Goal: Task Accomplishment & Management: Manage account settings

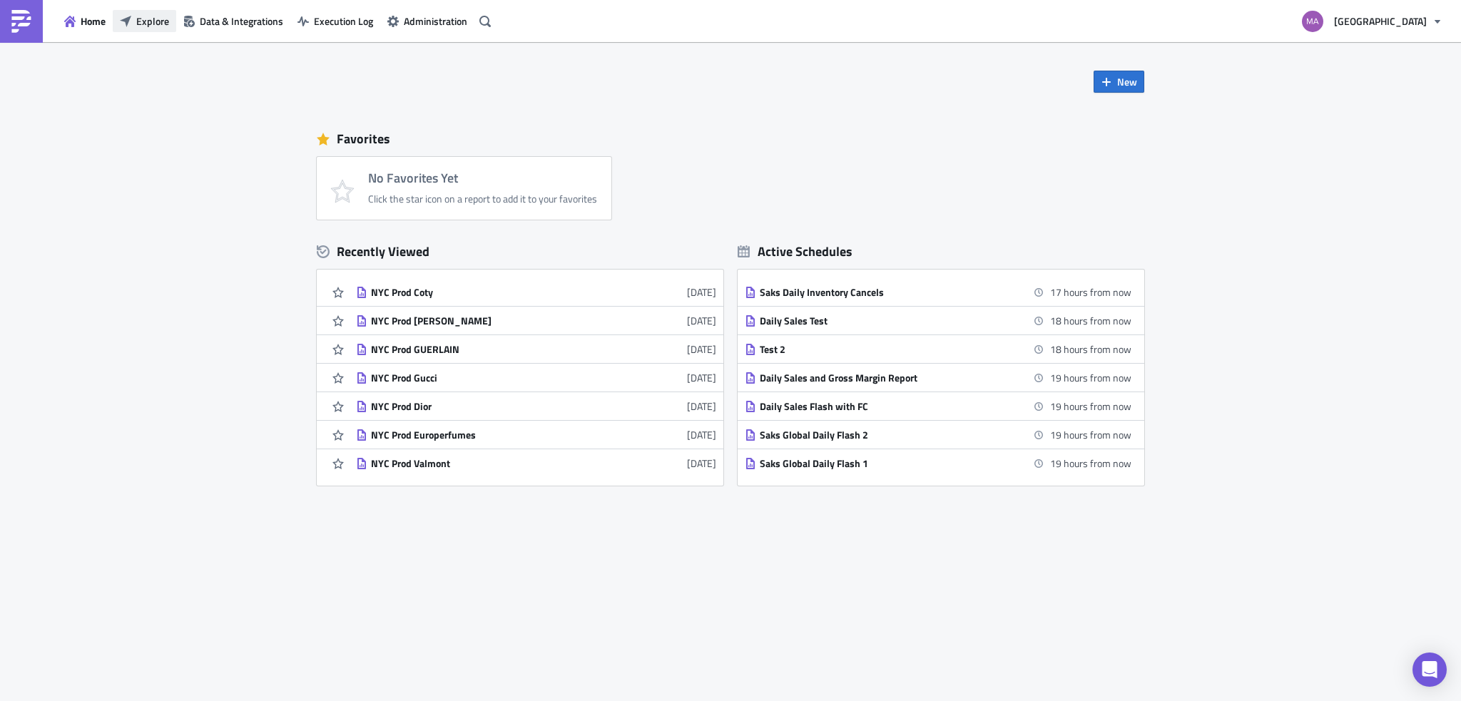
click at [155, 28] on span "Explore" at bounding box center [152, 21] width 33 height 15
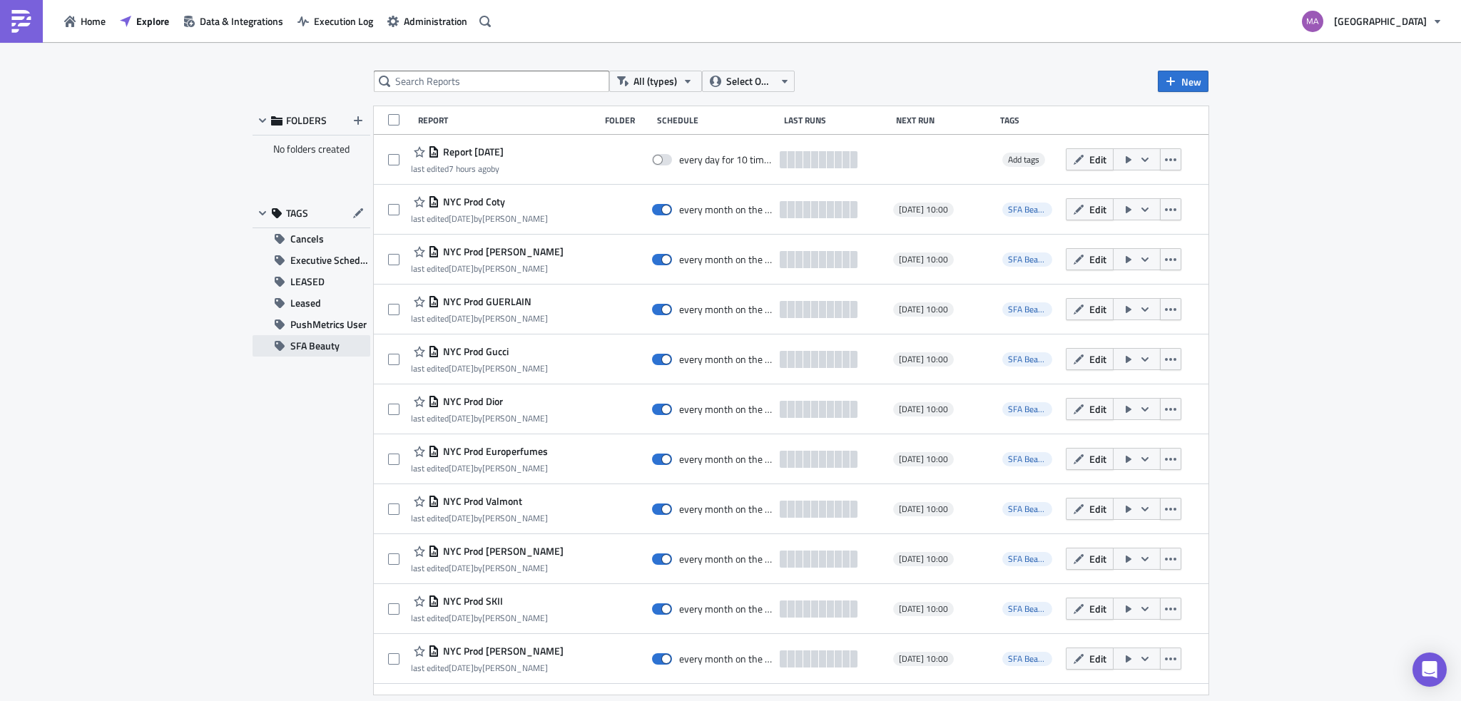
click at [308, 346] on span "SFA Beauty" at bounding box center [314, 345] width 49 height 21
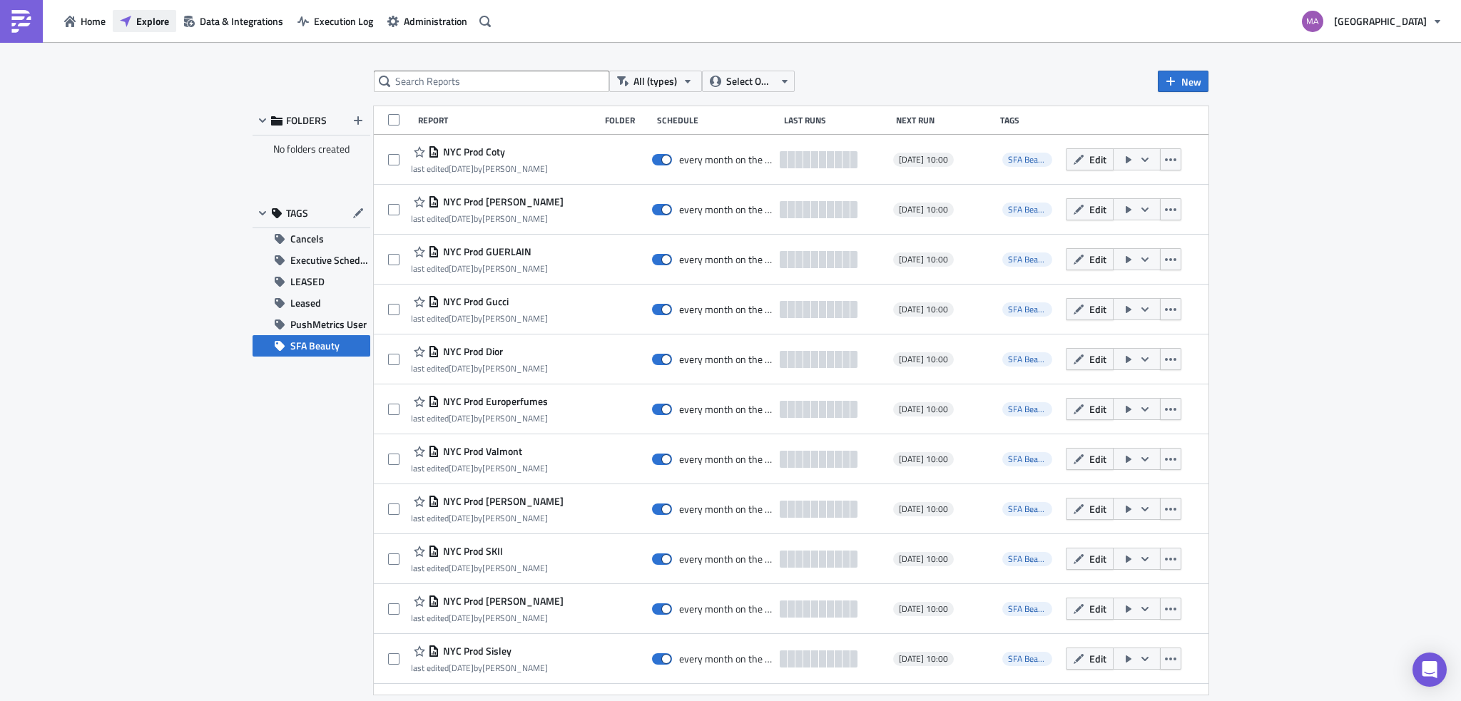
click at [164, 14] on span "Explore" at bounding box center [152, 21] width 33 height 15
click at [155, 15] on span "Explore" at bounding box center [152, 21] width 33 height 15
click at [143, 19] on span "Explore" at bounding box center [152, 21] width 33 height 15
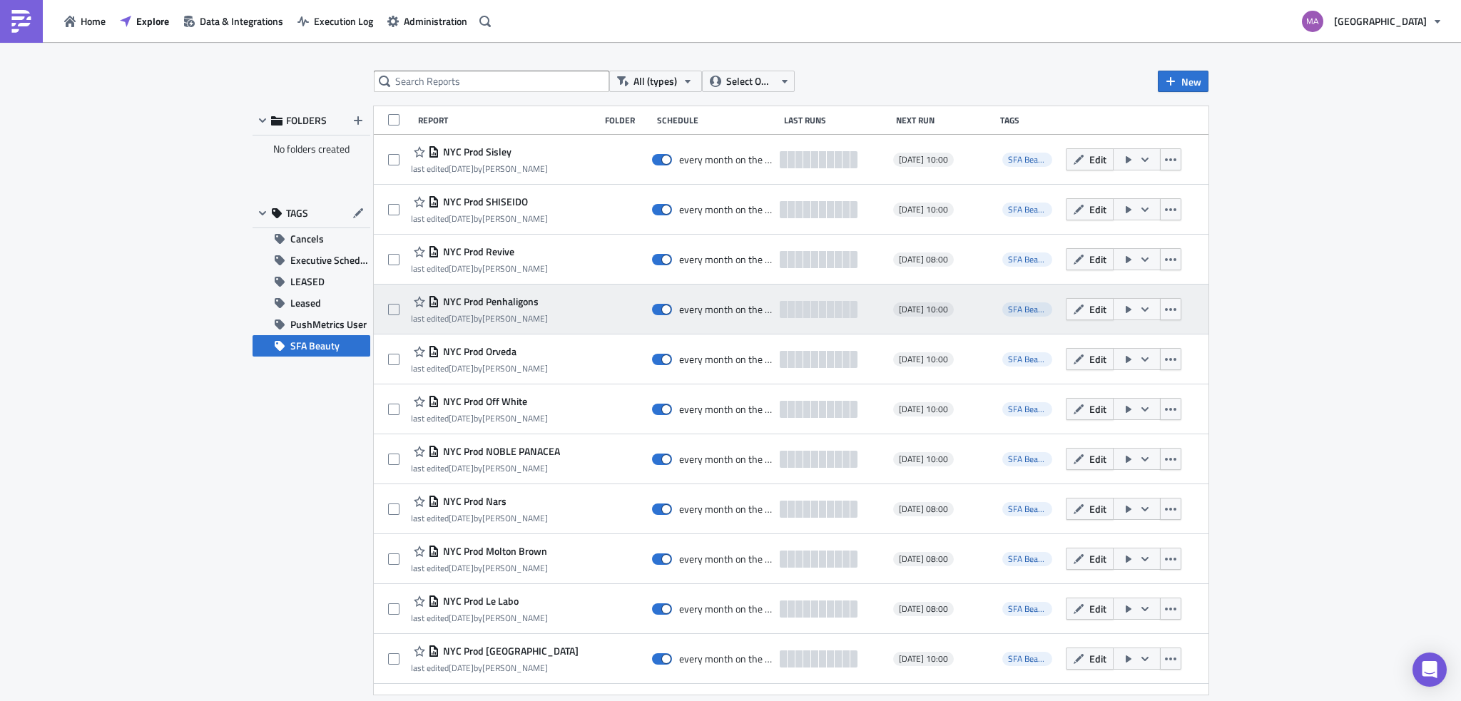
scroll to position [571, 0]
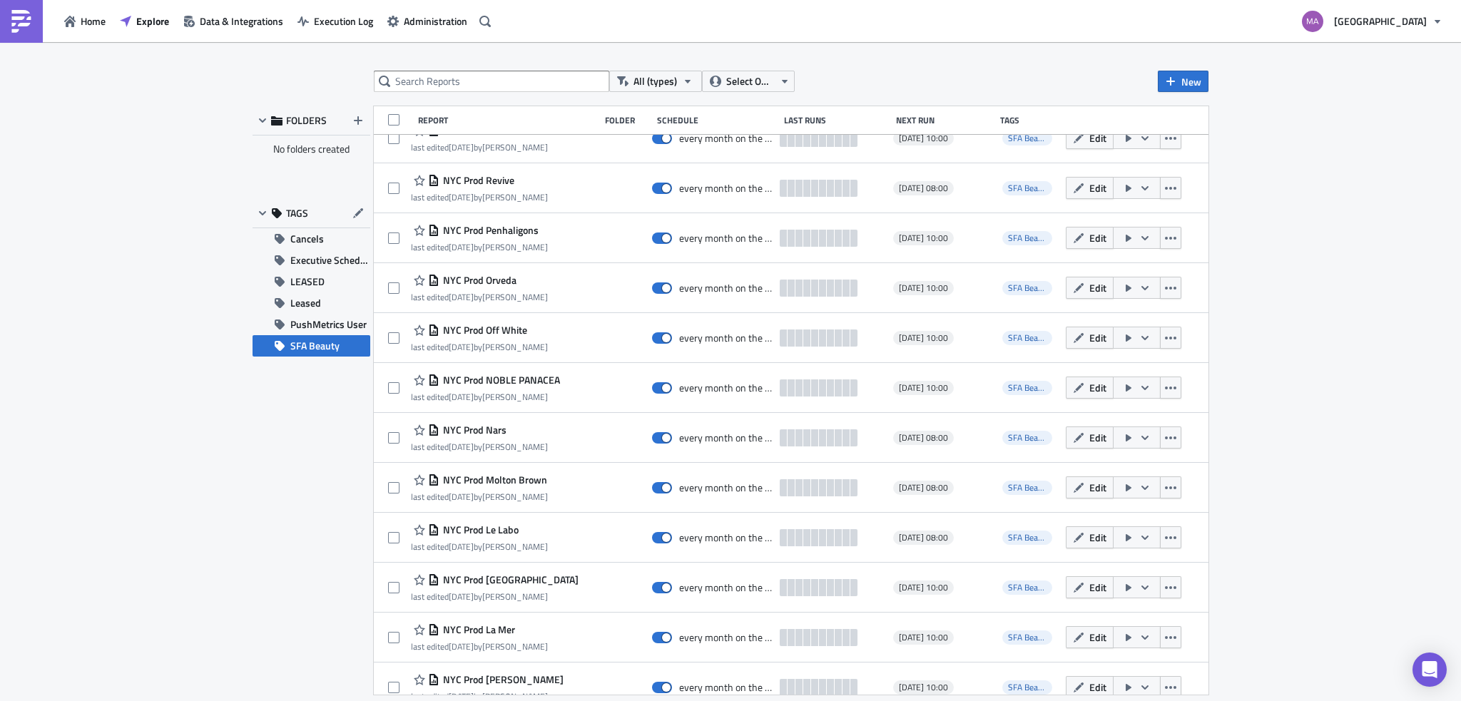
click at [431, 93] on div "All (types) Select Owner New FOLDERS No folders created TAGS Cancels Executive …" at bounding box center [730, 373] width 970 height 604
click at [431, 86] on input "text" at bounding box center [491, 81] width 235 height 21
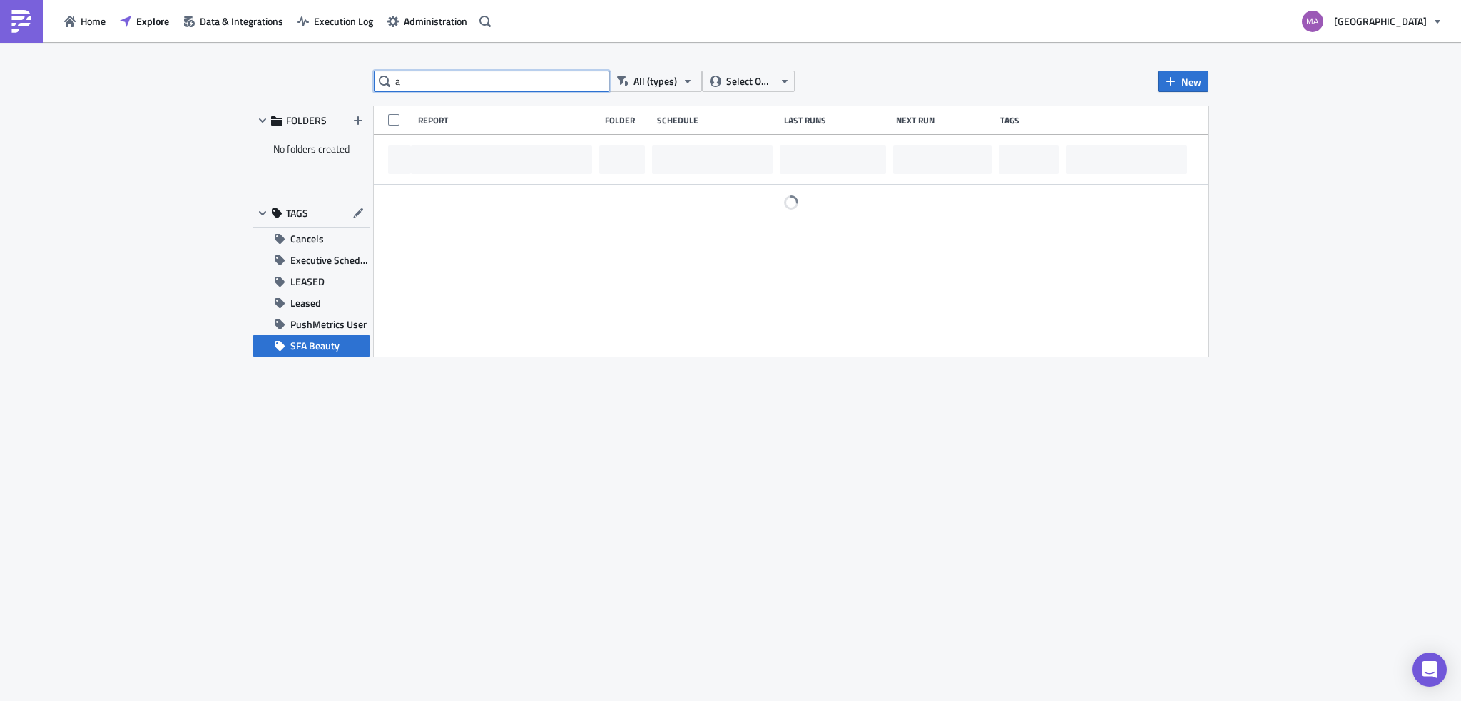
scroll to position [0, 0]
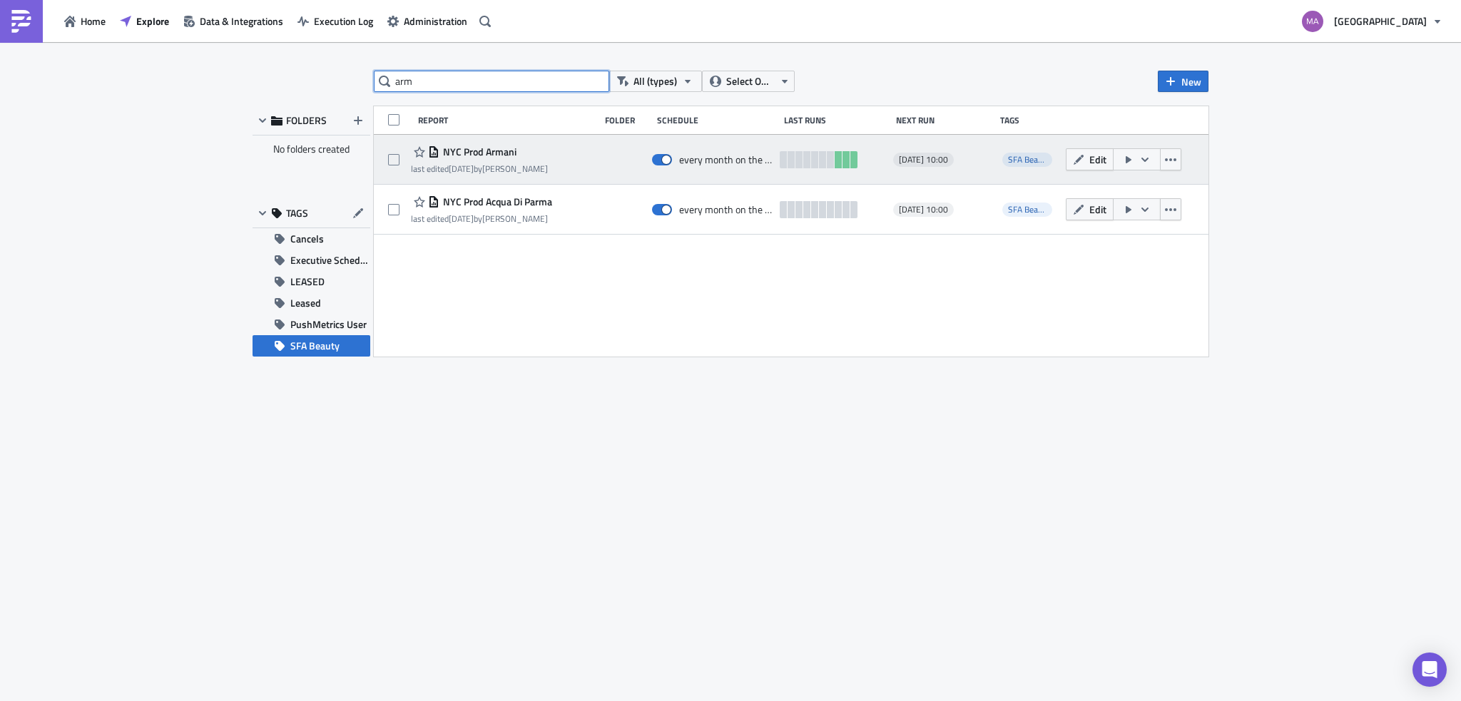
type input "arm"
click at [1125, 161] on icon "button" at bounding box center [1128, 159] width 6 height 7
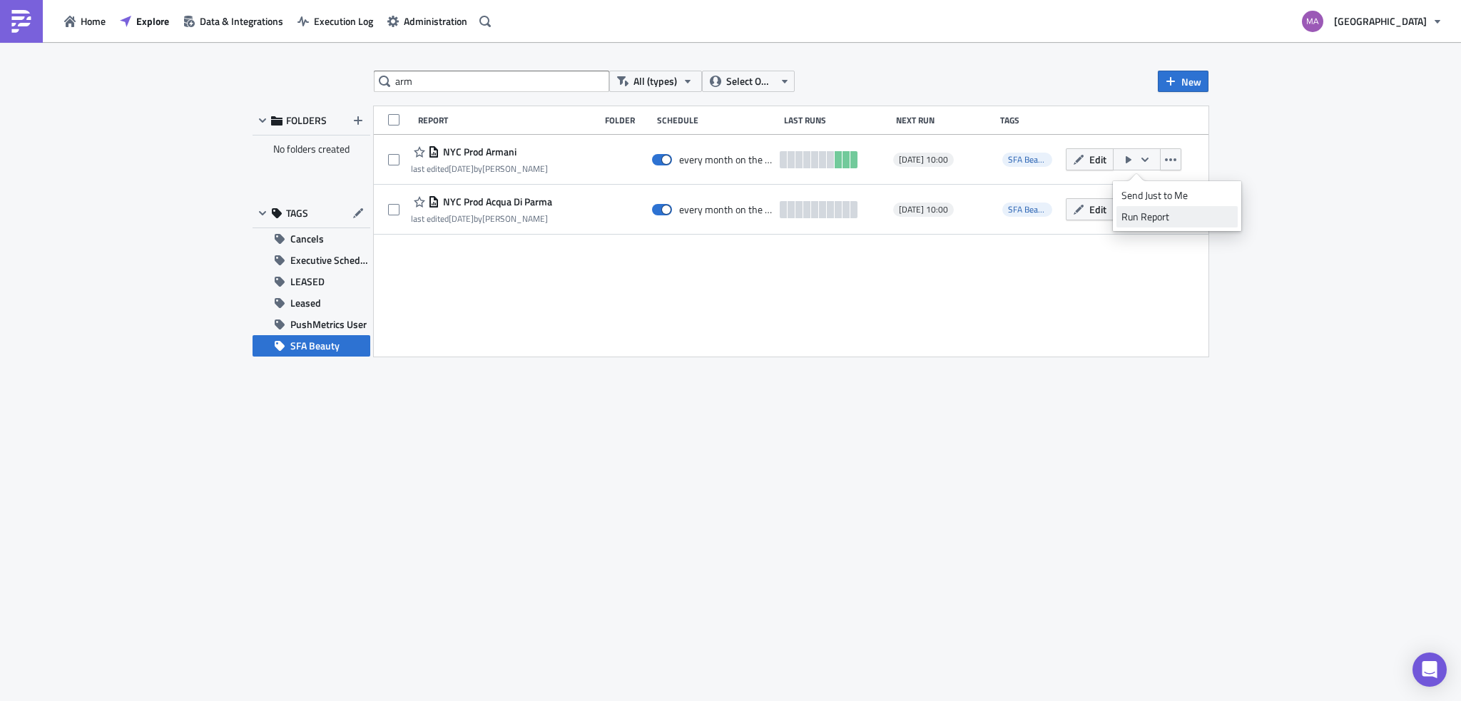
click at [1128, 216] on div "Run Report" at bounding box center [1176, 217] width 111 height 14
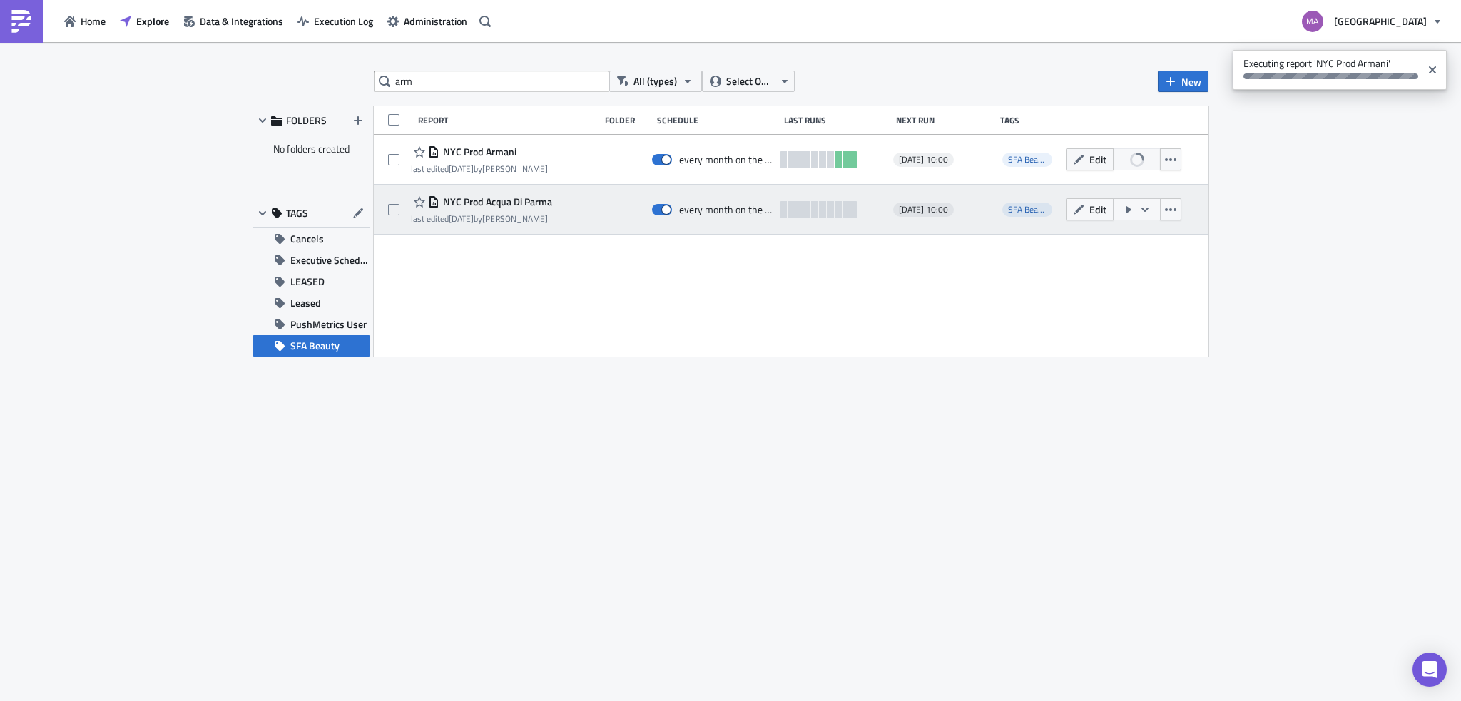
click at [1125, 208] on icon "button" at bounding box center [1127, 209] width 11 height 11
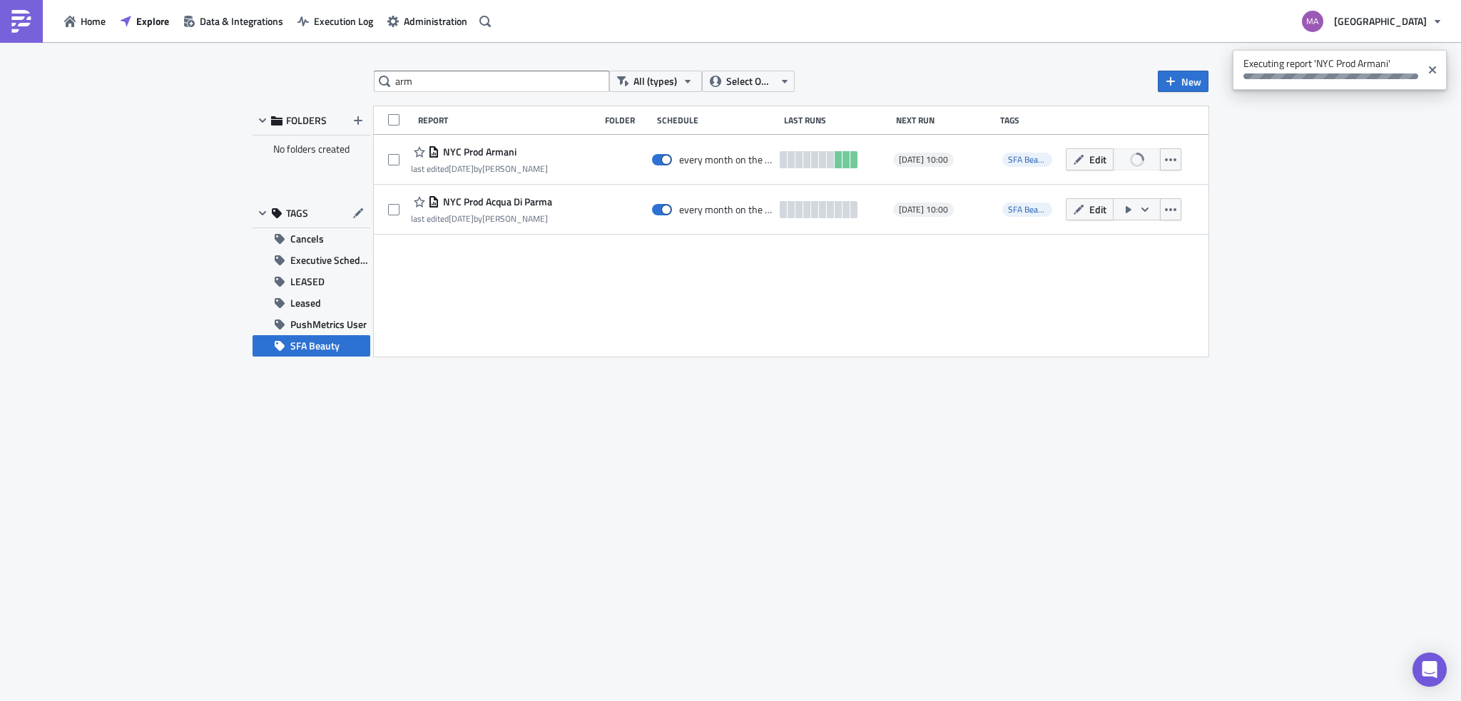
click at [1045, 282] on div "Report Folder Schedule Last Runs Next Run Tags NYC Prod Armani last edited [DAT…" at bounding box center [791, 231] width 834 height 250
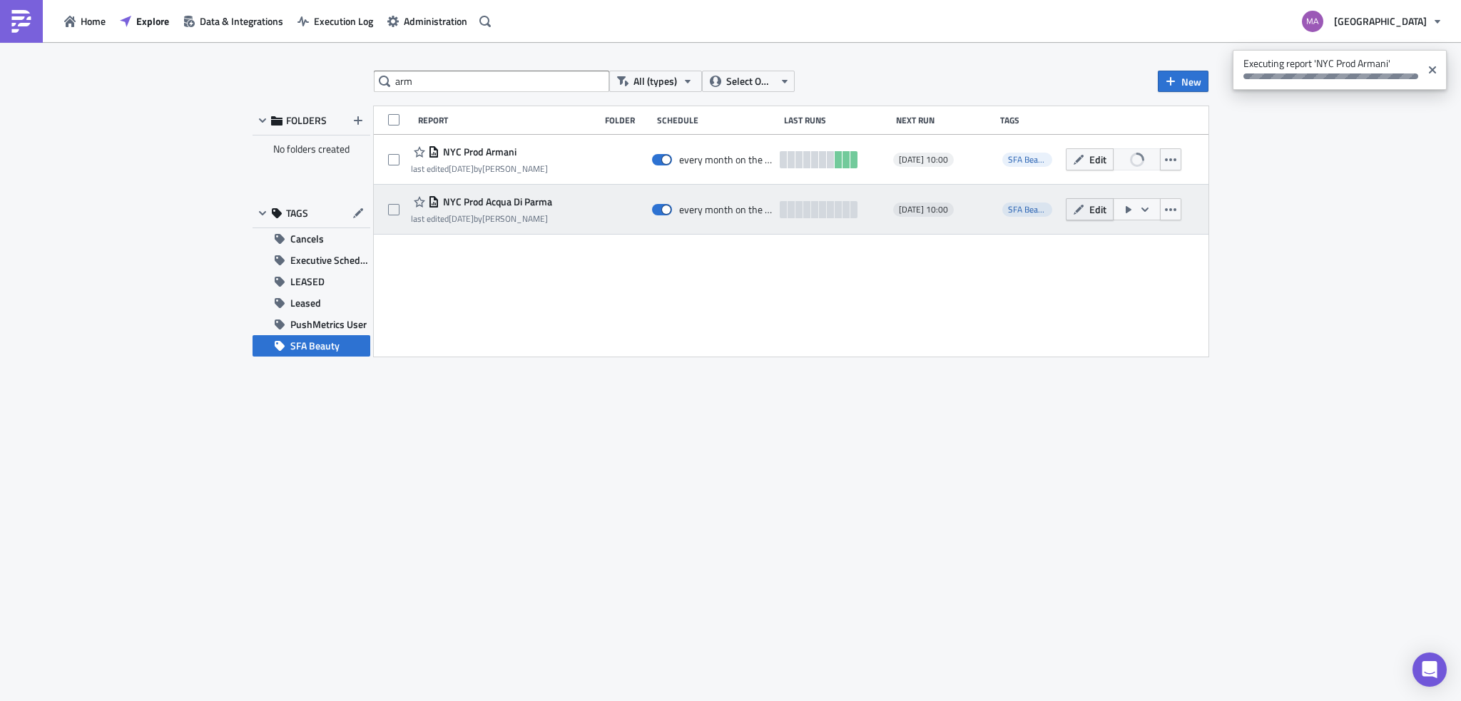
click at [1092, 213] on span "Edit" at bounding box center [1097, 209] width 17 height 15
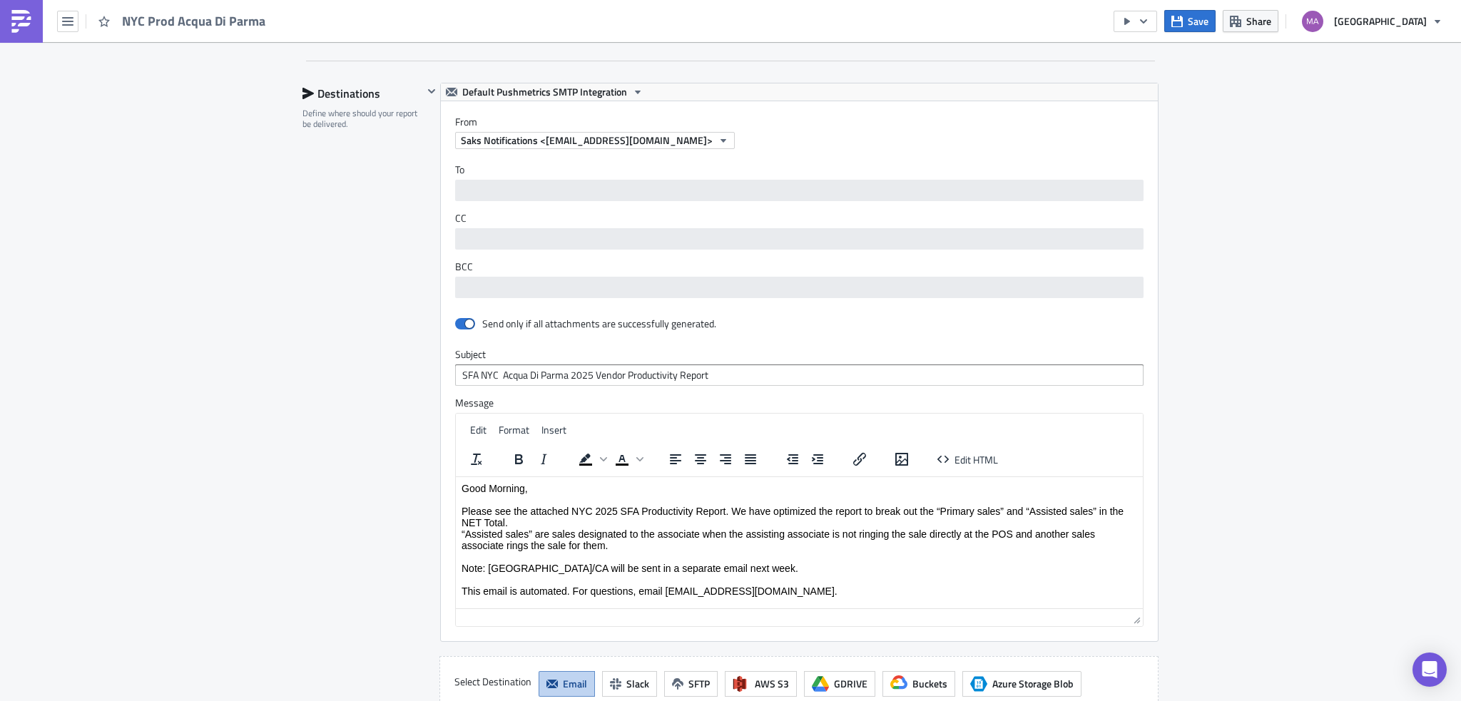
scroll to position [927, 0]
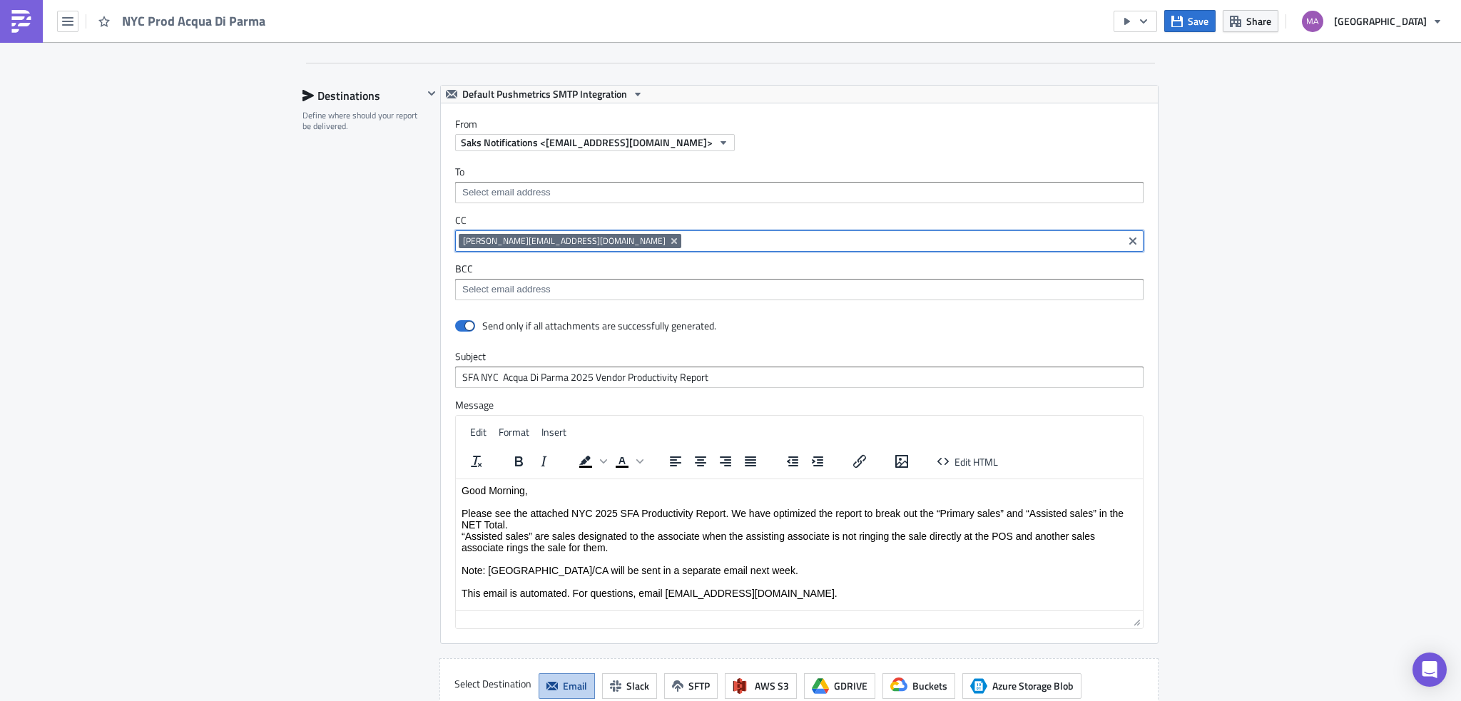
click at [685, 237] on input at bounding box center [902, 241] width 434 height 14
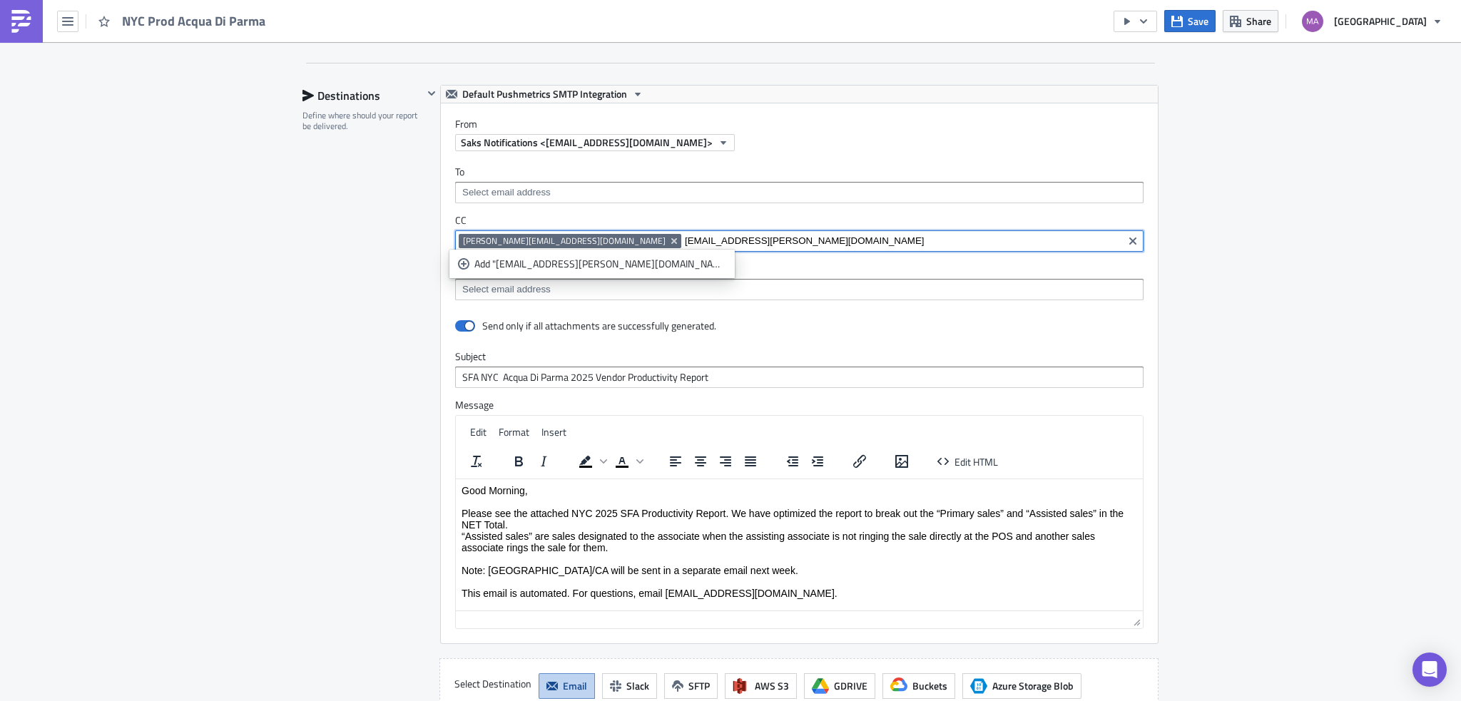
type input "[EMAIL_ADDRESS][PERSON_NAME][DOMAIN_NAME]"
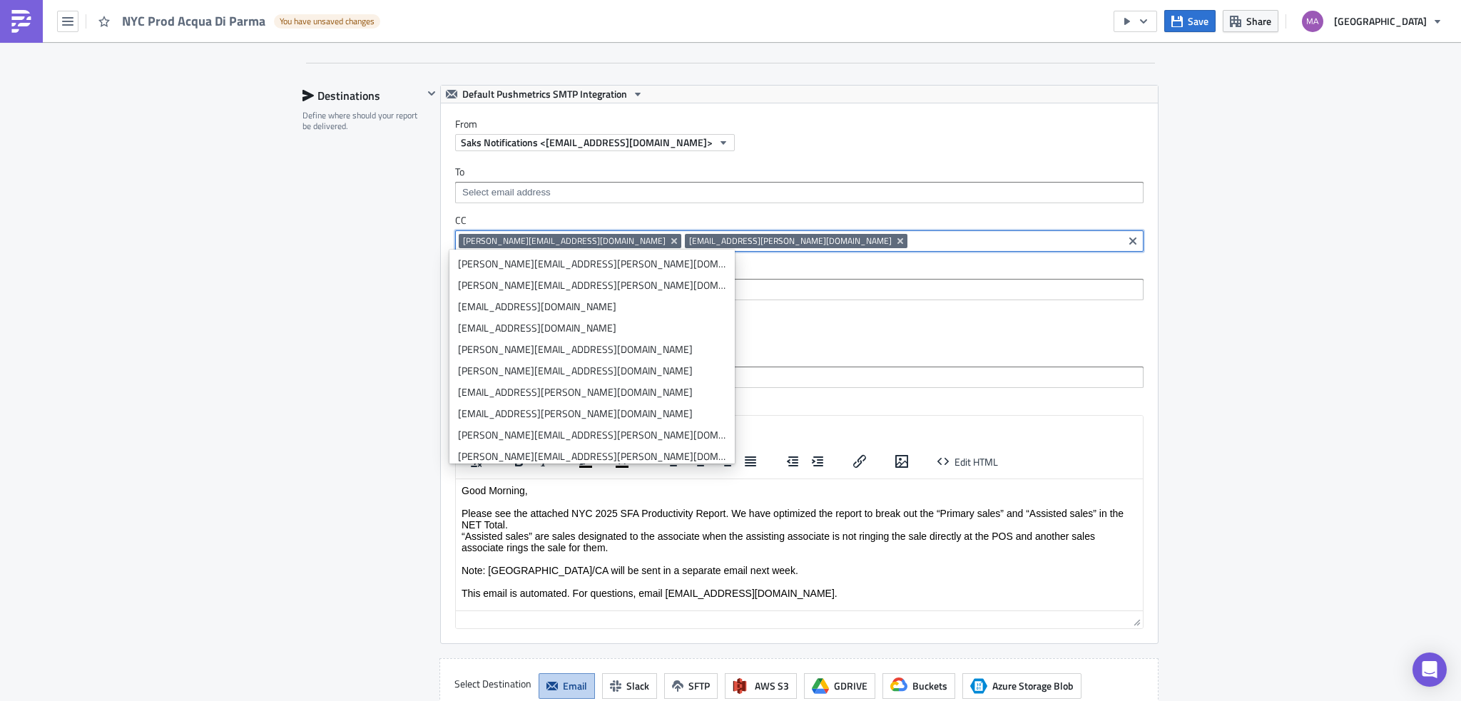
click at [982, 317] on div "Send only if all attachments are successfully generated." at bounding box center [799, 326] width 688 height 25
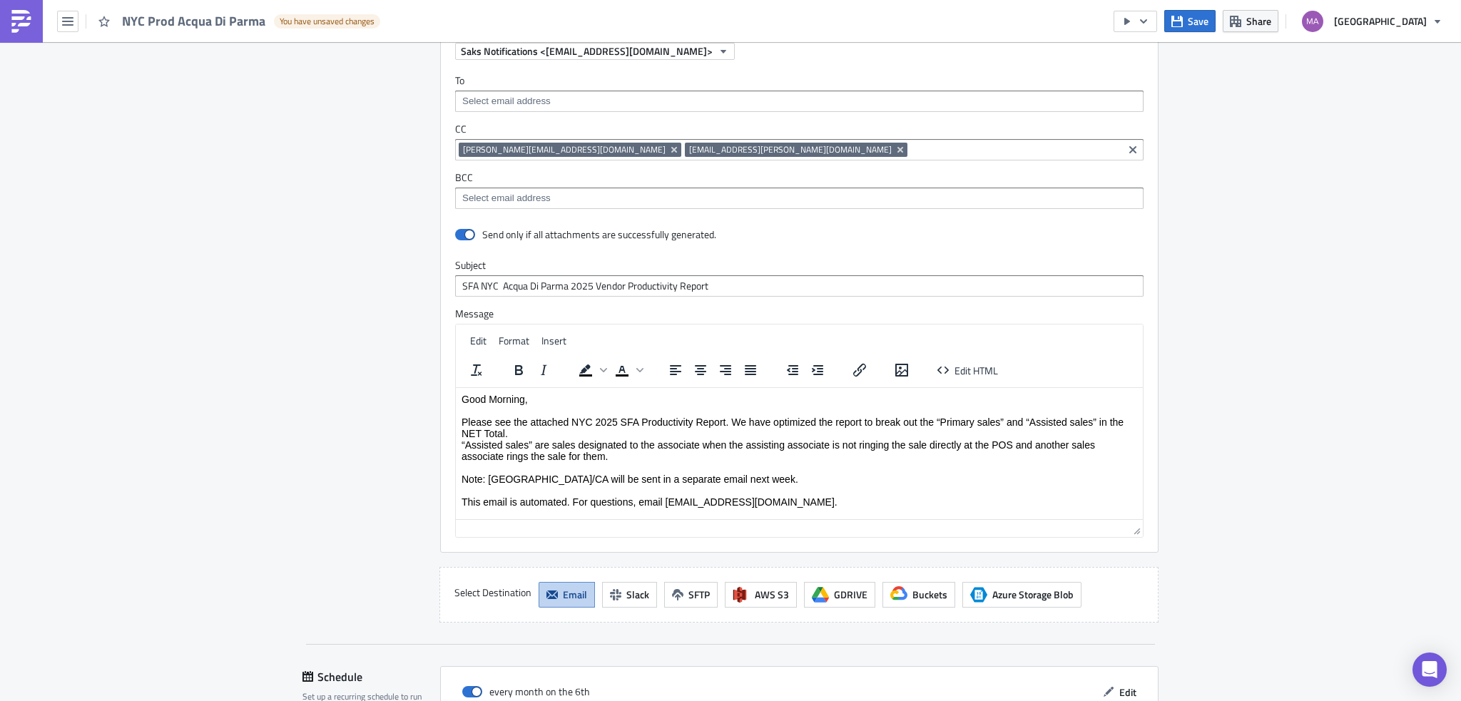
scroll to position [1198, 0]
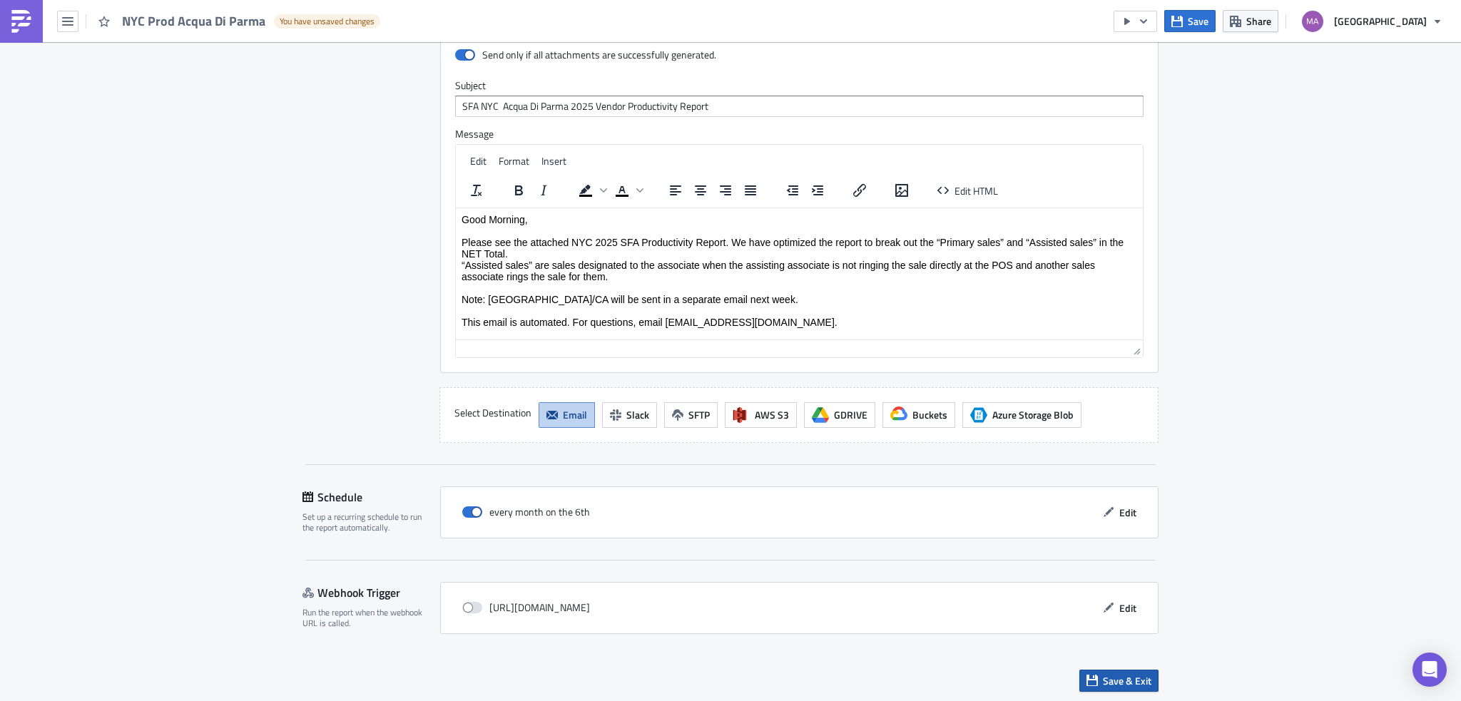
click at [1095, 670] on button "Save & Exit" at bounding box center [1118, 681] width 79 height 22
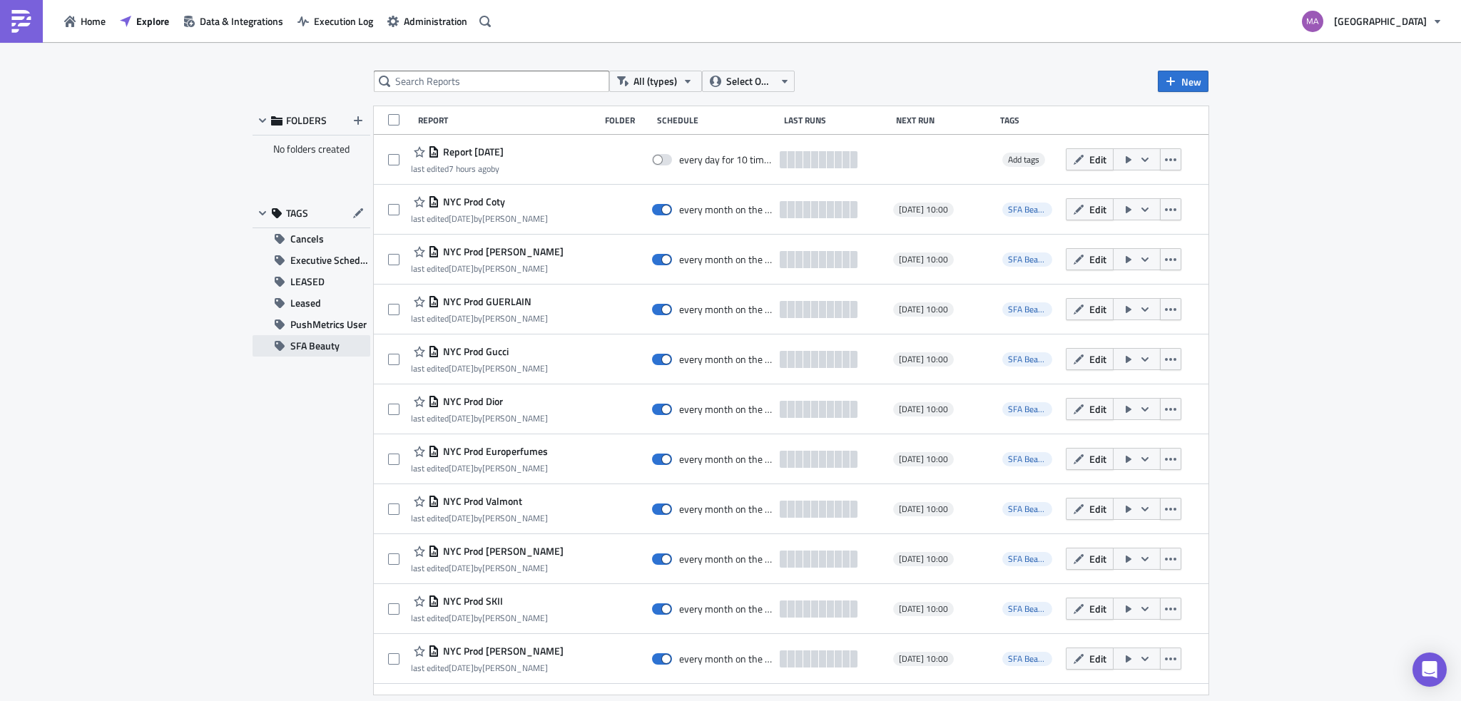
click at [307, 346] on span "SFA Beauty" at bounding box center [314, 345] width 49 height 21
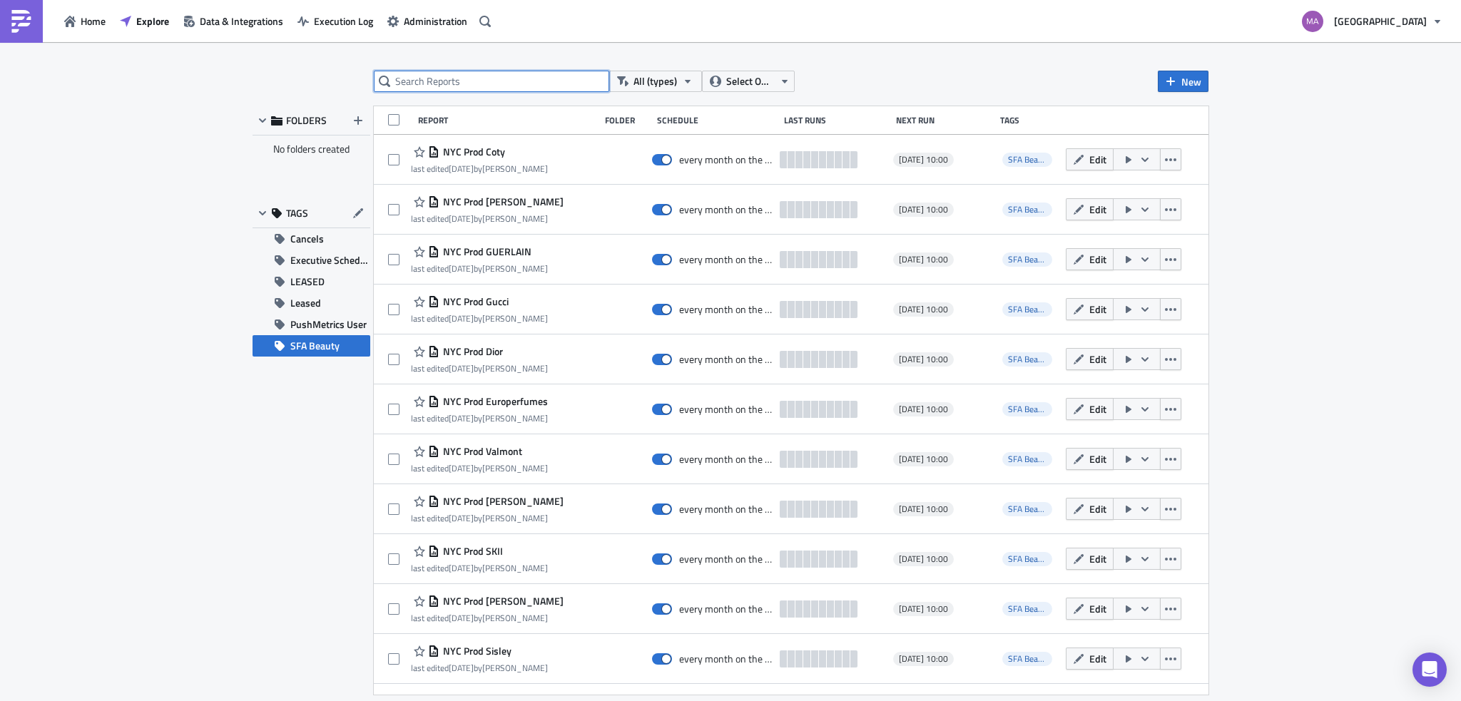
click at [521, 87] on input "text" at bounding box center [491, 81] width 235 height 21
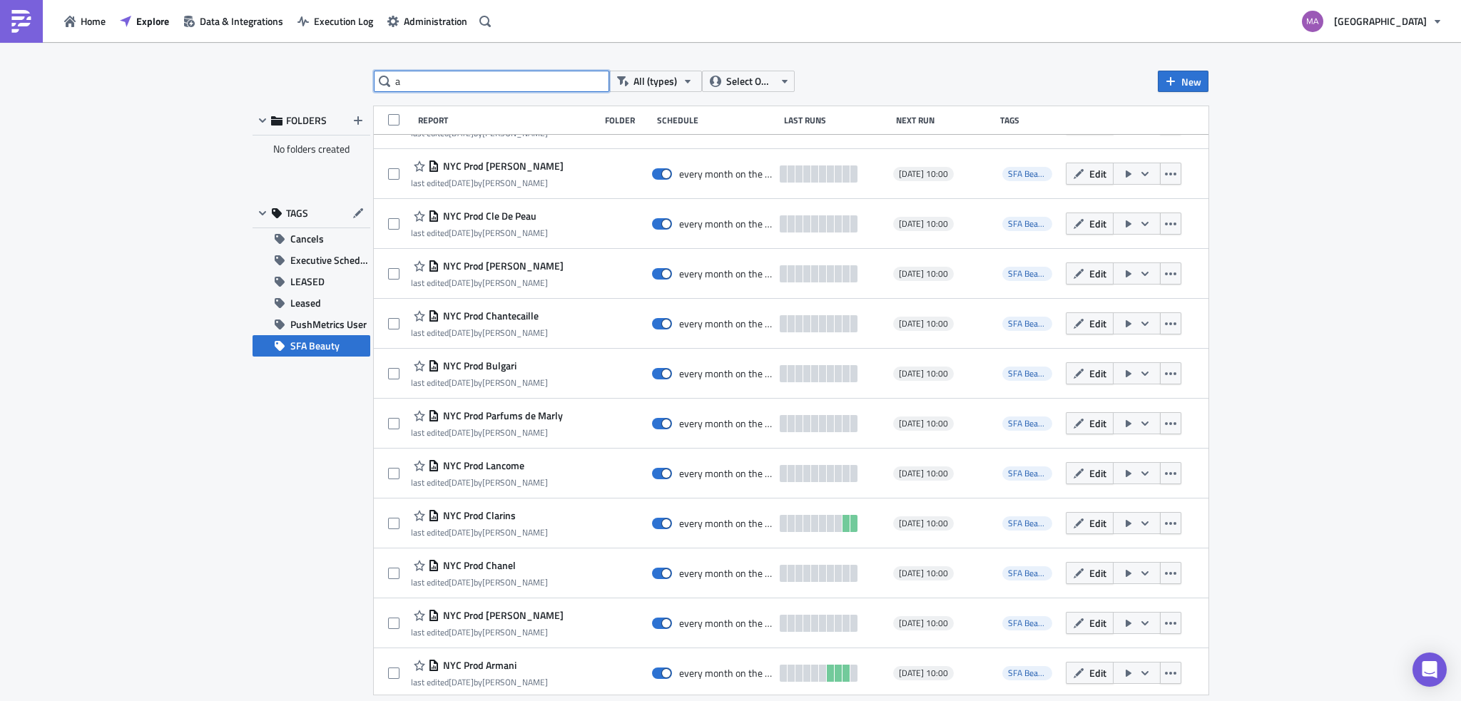
scroll to position [837, 0]
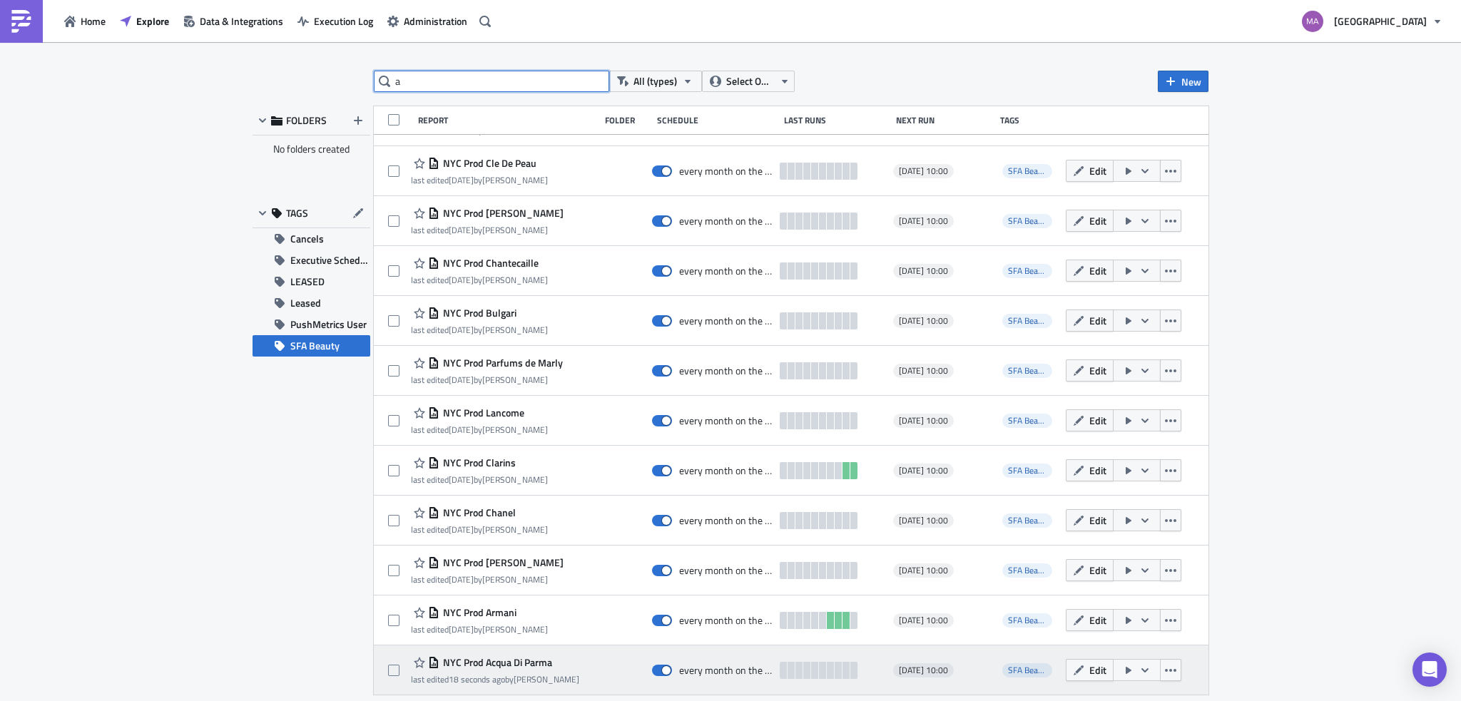
type input "a"
click at [1122, 672] on icon "button" at bounding box center [1127, 670] width 11 height 11
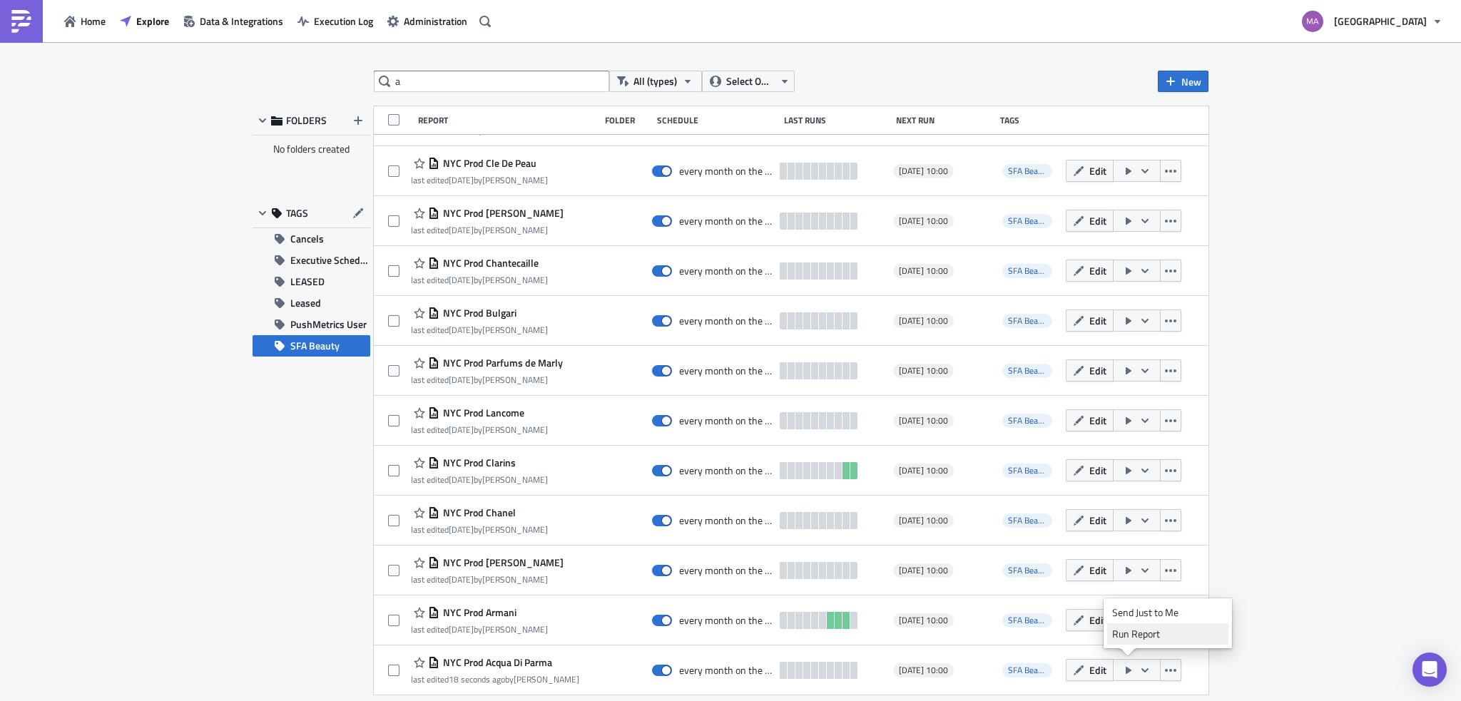
click at [1126, 641] on link "Run Report" at bounding box center [1167, 633] width 121 height 21
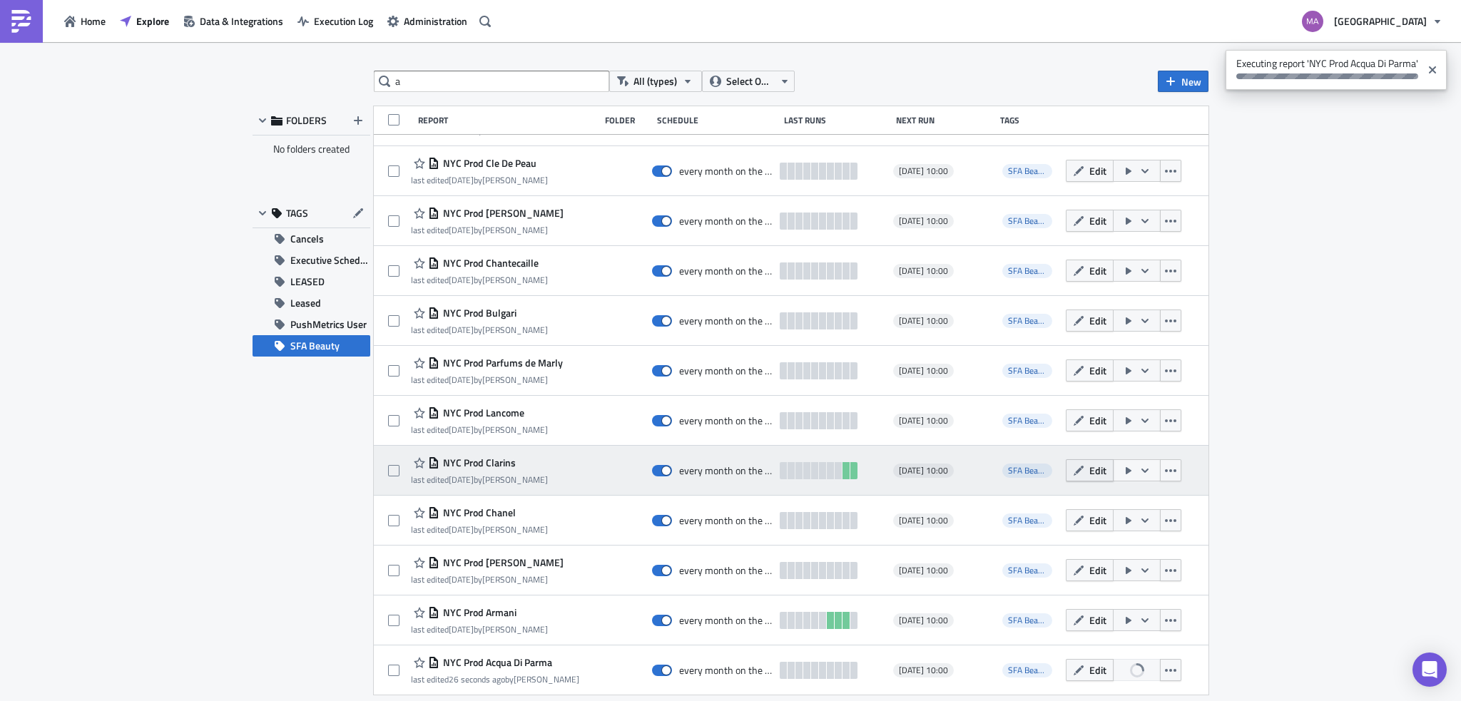
click at [1068, 476] on button "Edit" at bounding box center [1089, 470] width 48 height 22
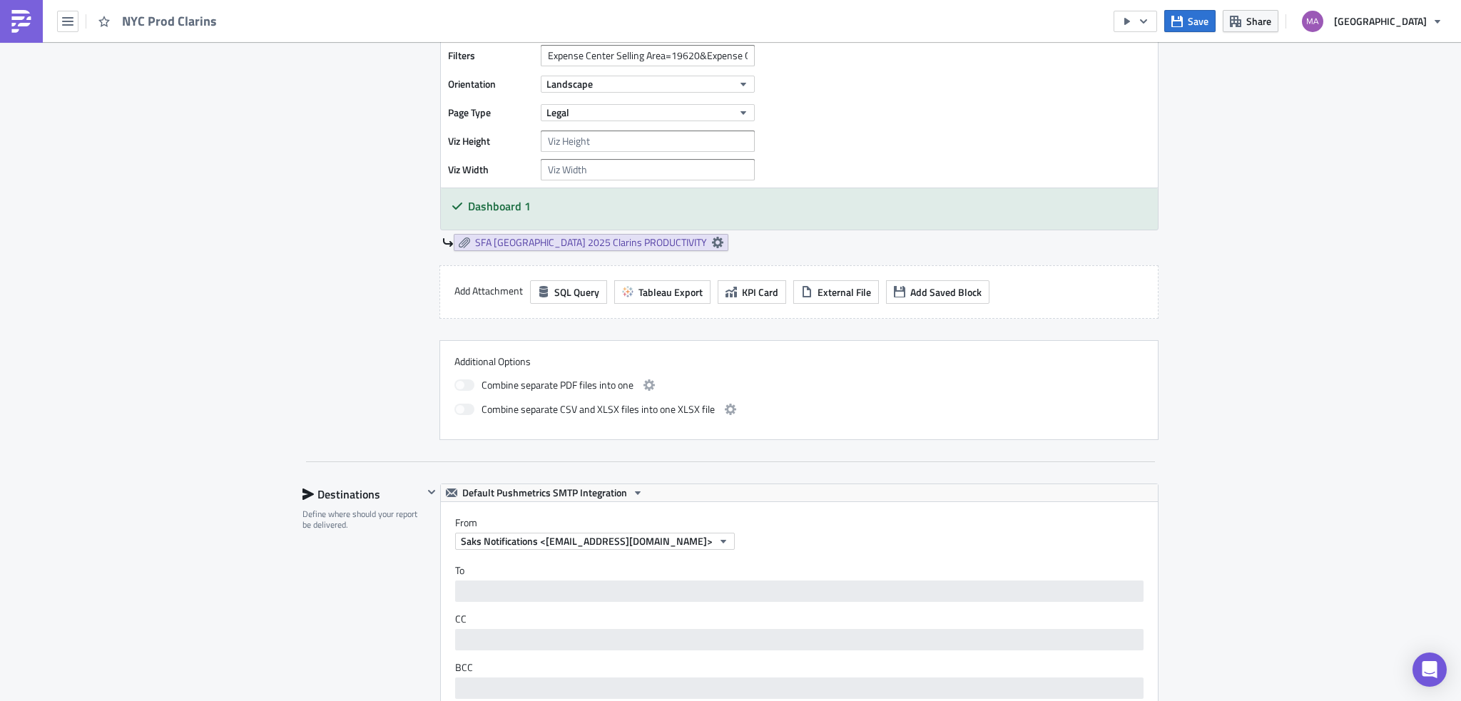
scroll to position [1070, 0]
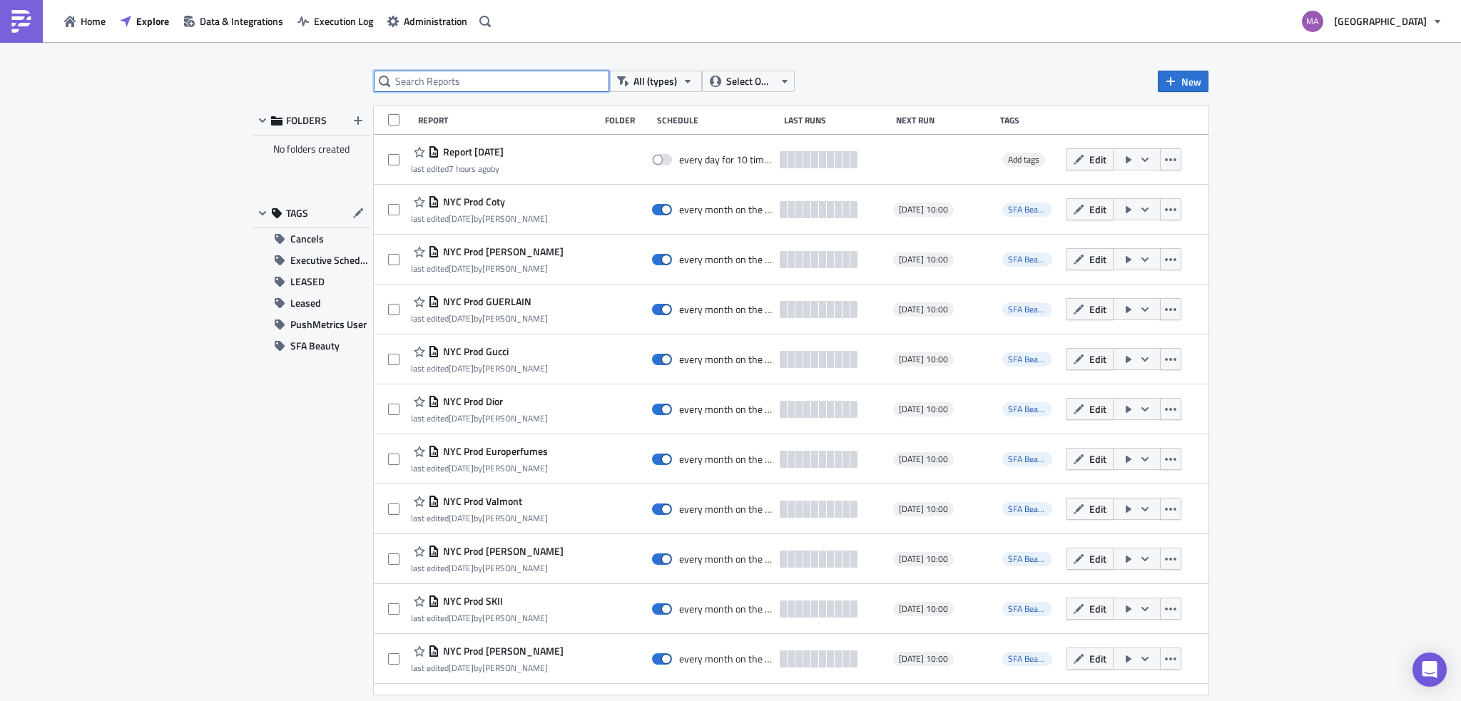
click at [482, 74] on input "text" at bounding box center [491, 81] width 235 height 21
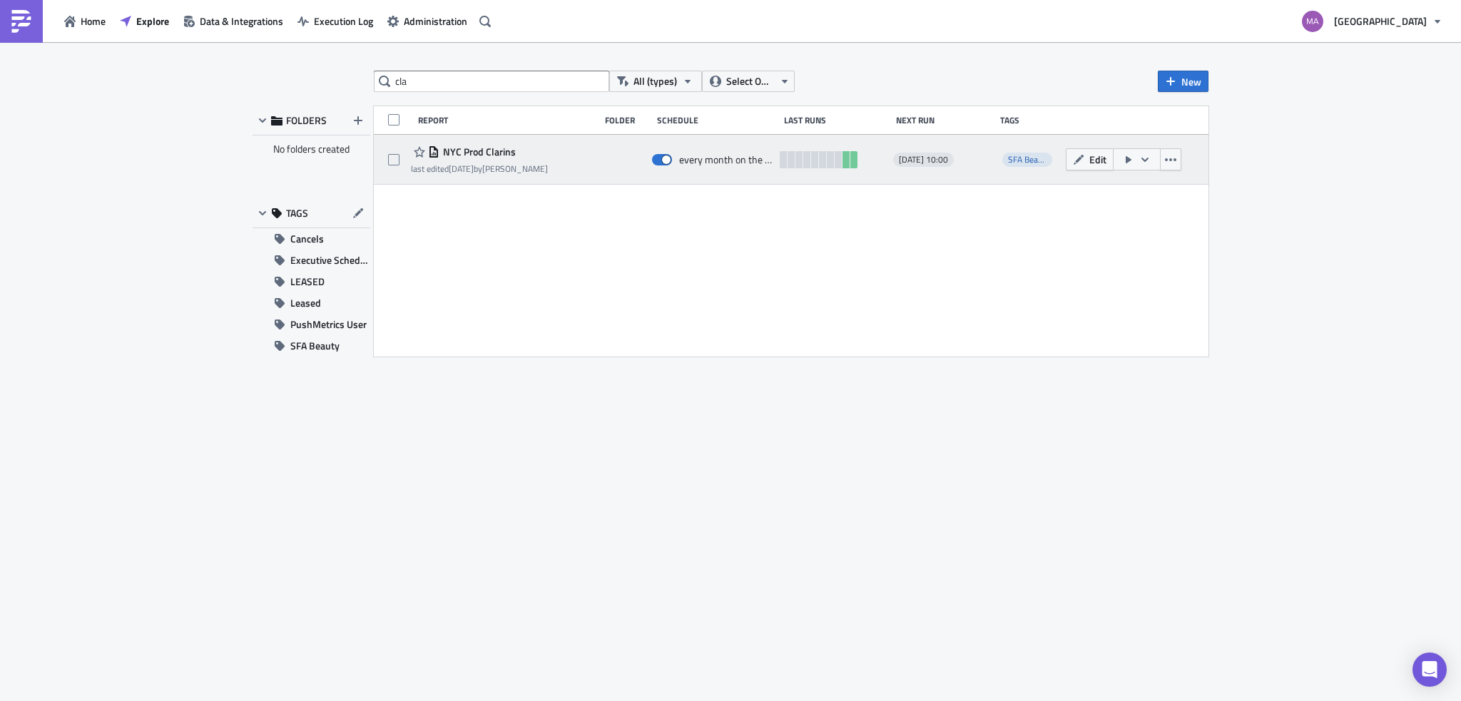
click at [1124, 157] on icon "button" at bounding box center [1127, 159] width 11 height 11
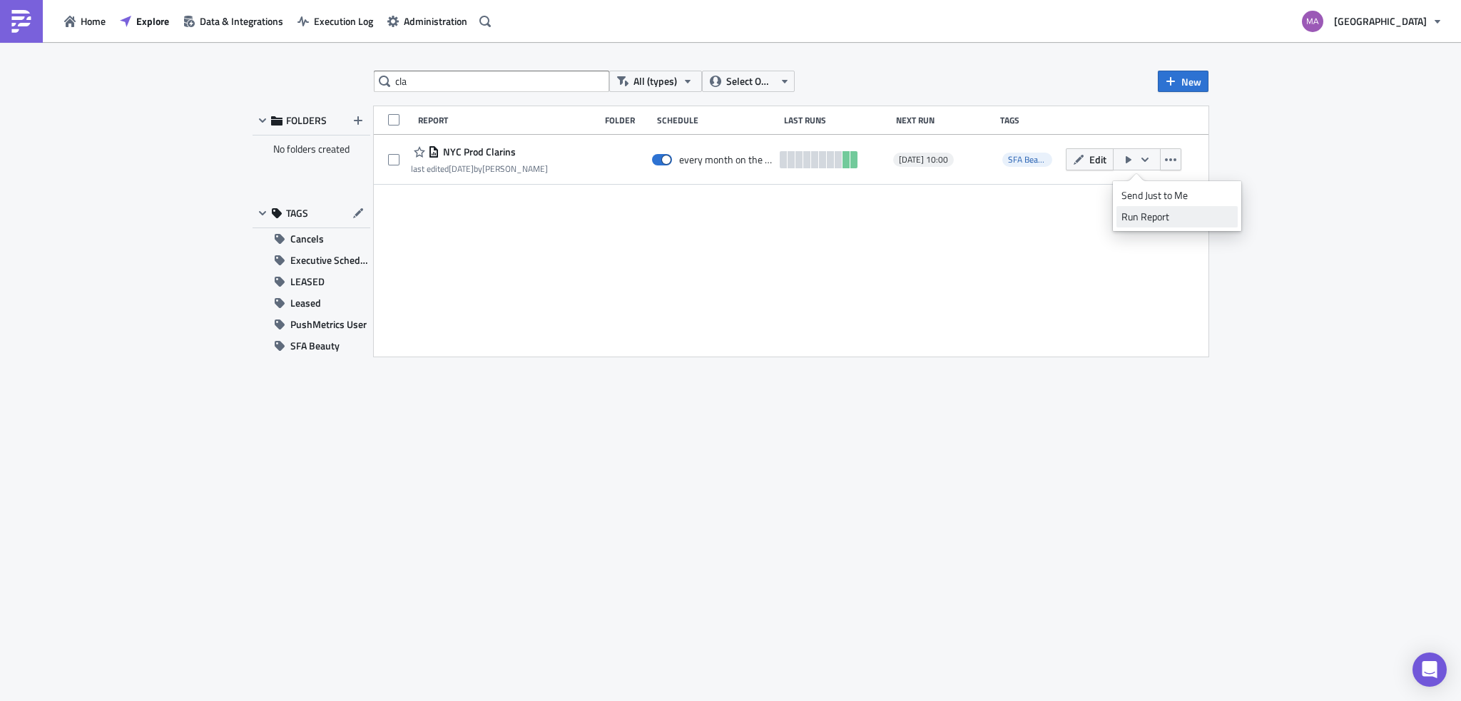
click at [1140, 223] on div "Run Report" at bounding box center [1176, 217] width 111 height 14
click at [444, 86] on input "cla" at bounding box center [491, 81] width 235 height 21
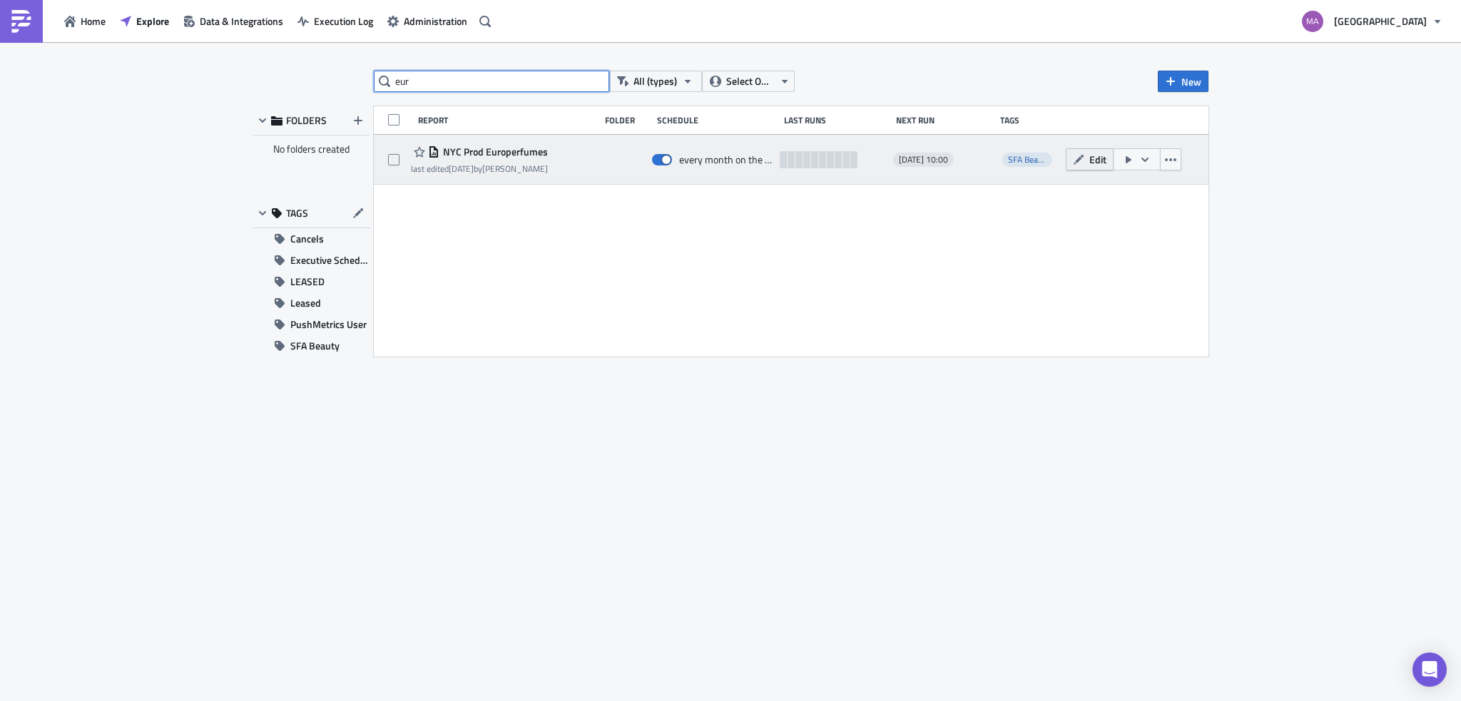
type input "eur"
click at [1088, 161] on button "Edit" at bounding box center [1089, 159] width 48 height 22
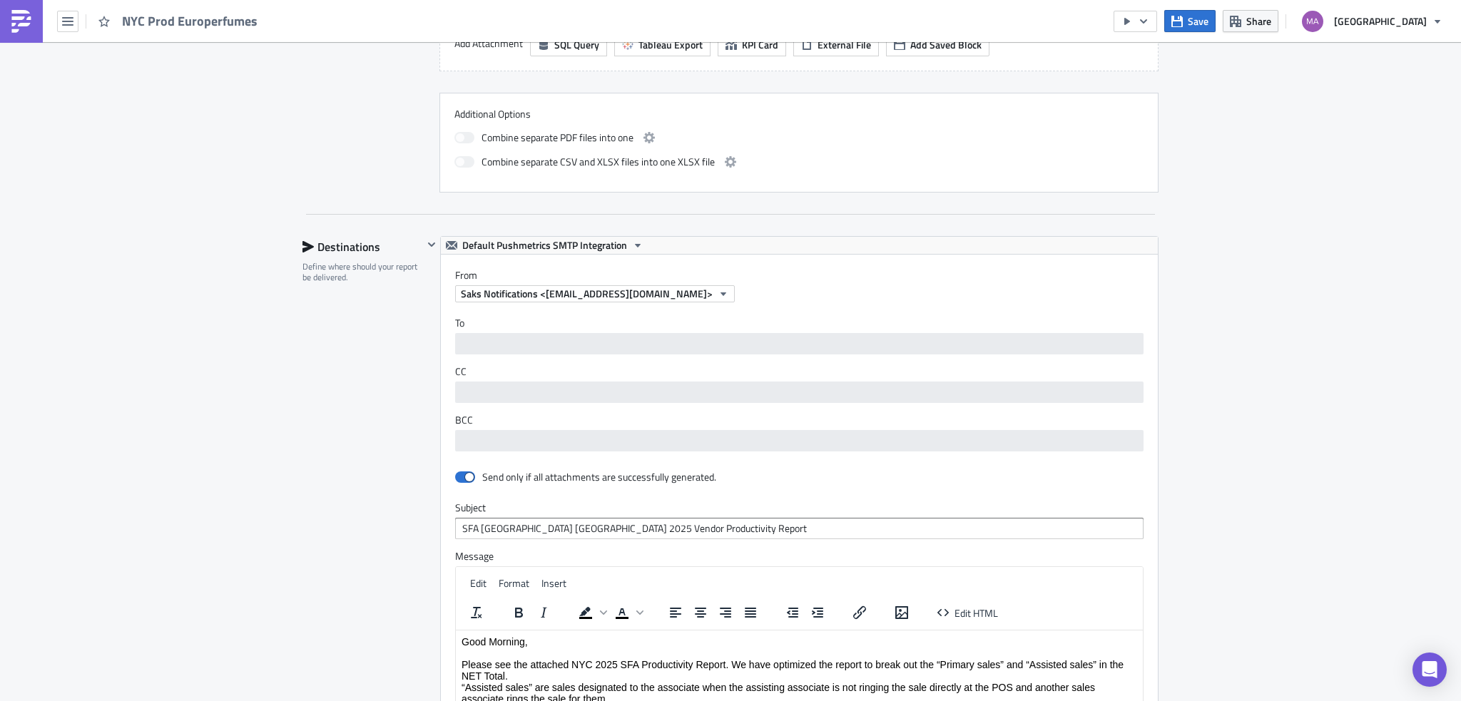
scroll to position [927, 0]
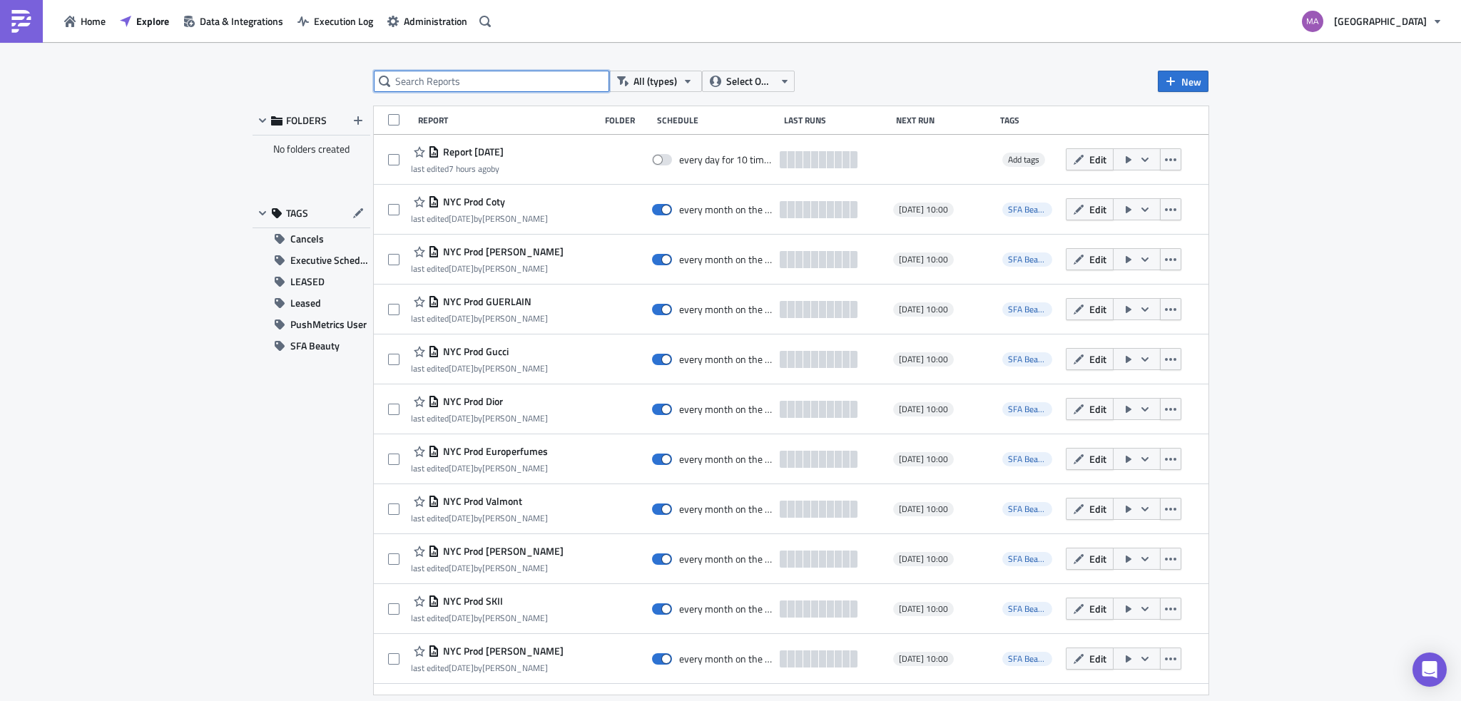
click at [496, 82] on input "text" at bounding box center [491, 81] width 235 height 21
type input "u"
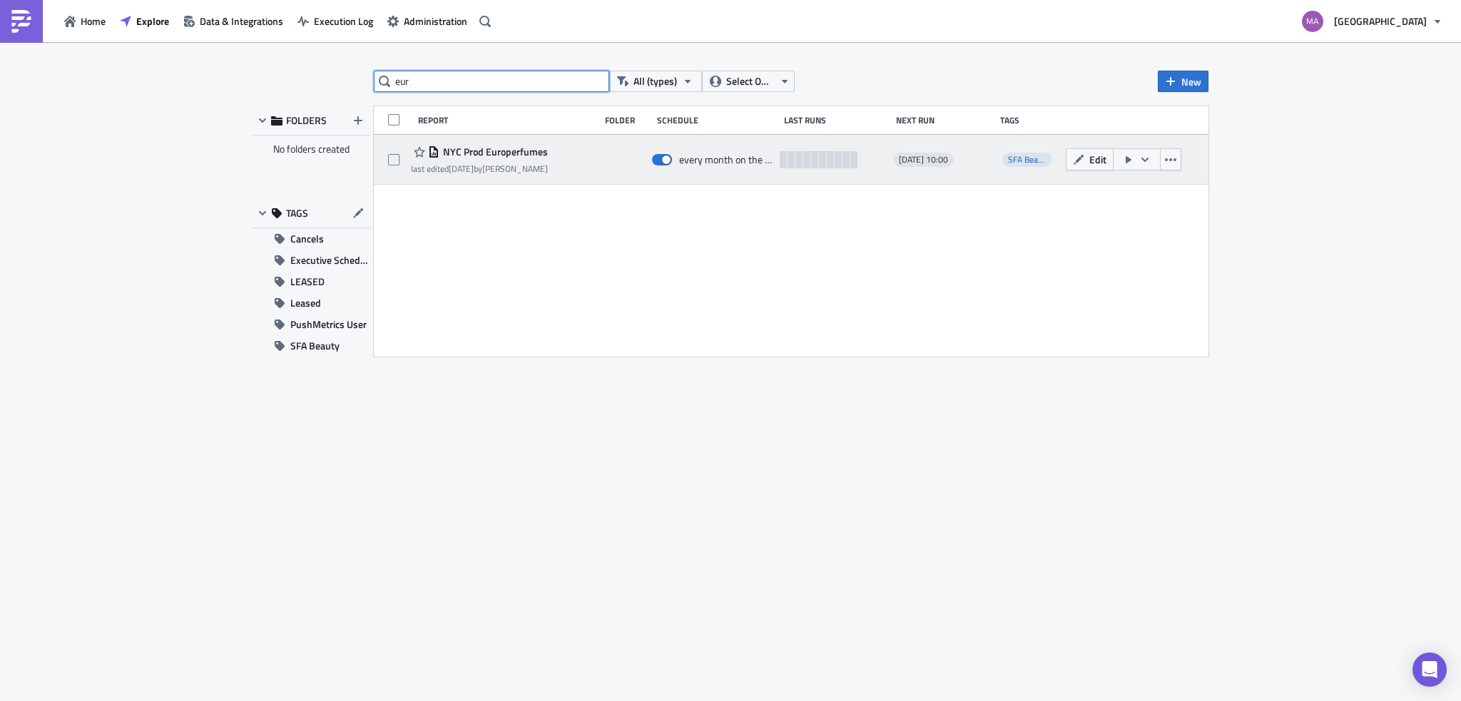
type input "eur"
click at [1121, 160] on button "button" at bounding box center [1136, 159] width 48 height 22
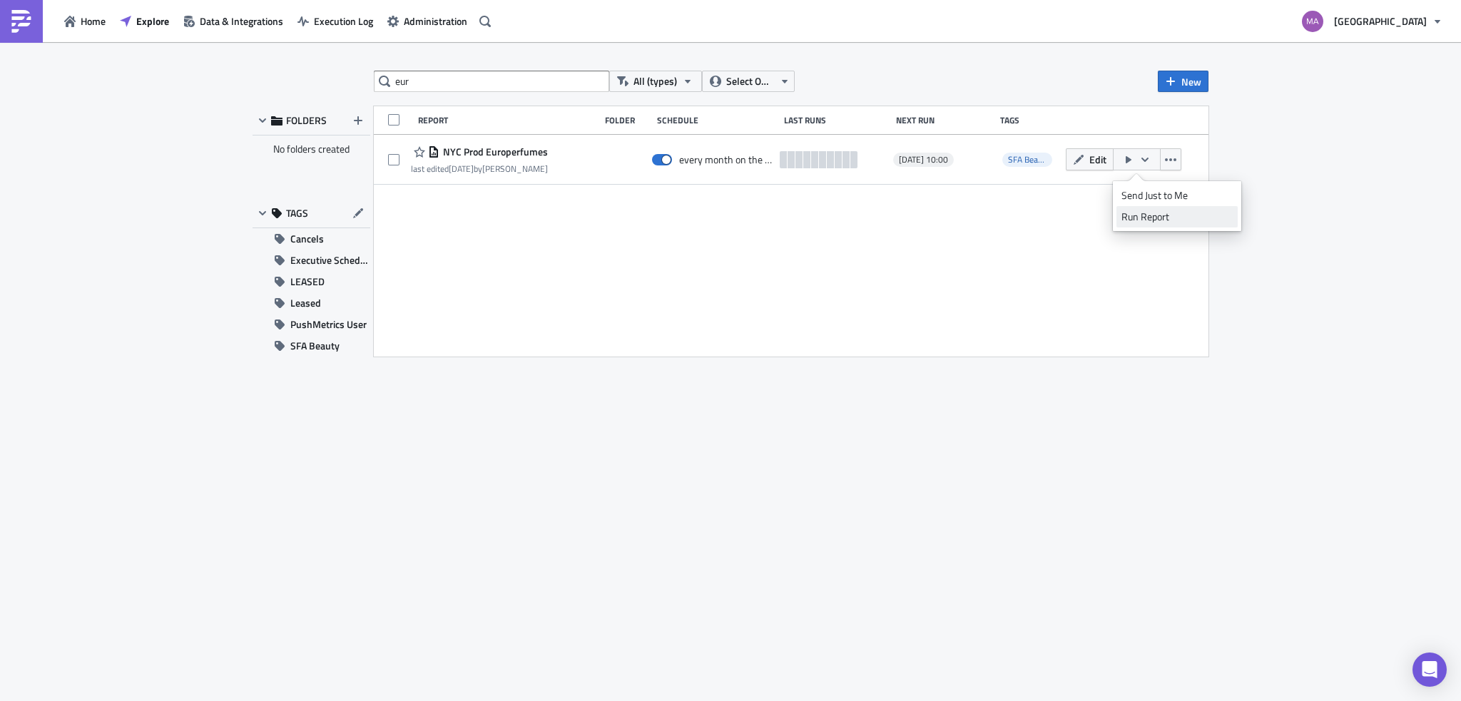
click at [1150, 223] on div "Run Report" at bounding box center [1176, 217] width 111 height 14
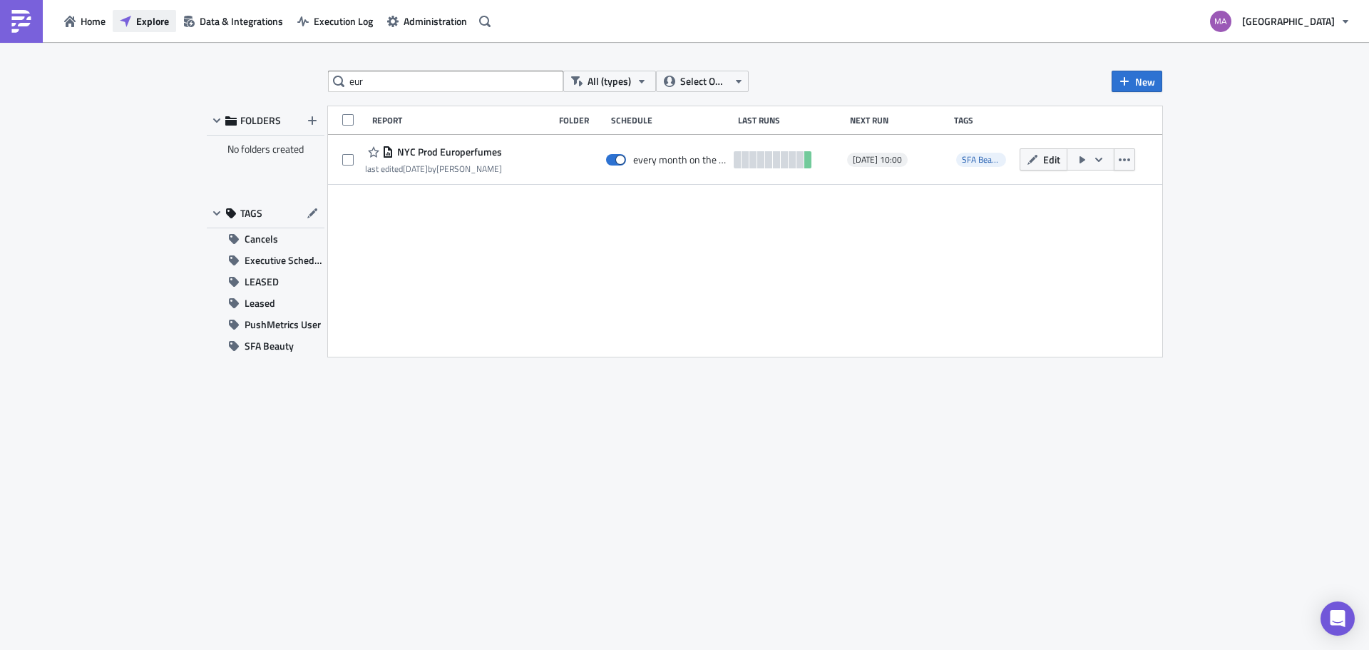
click at [145, 19] on span "Explore" at bounding box center [152, 21] width 33 height 15
click at [72, 22] on icon "button" at bounding box center [69, 21] width 11 height 11
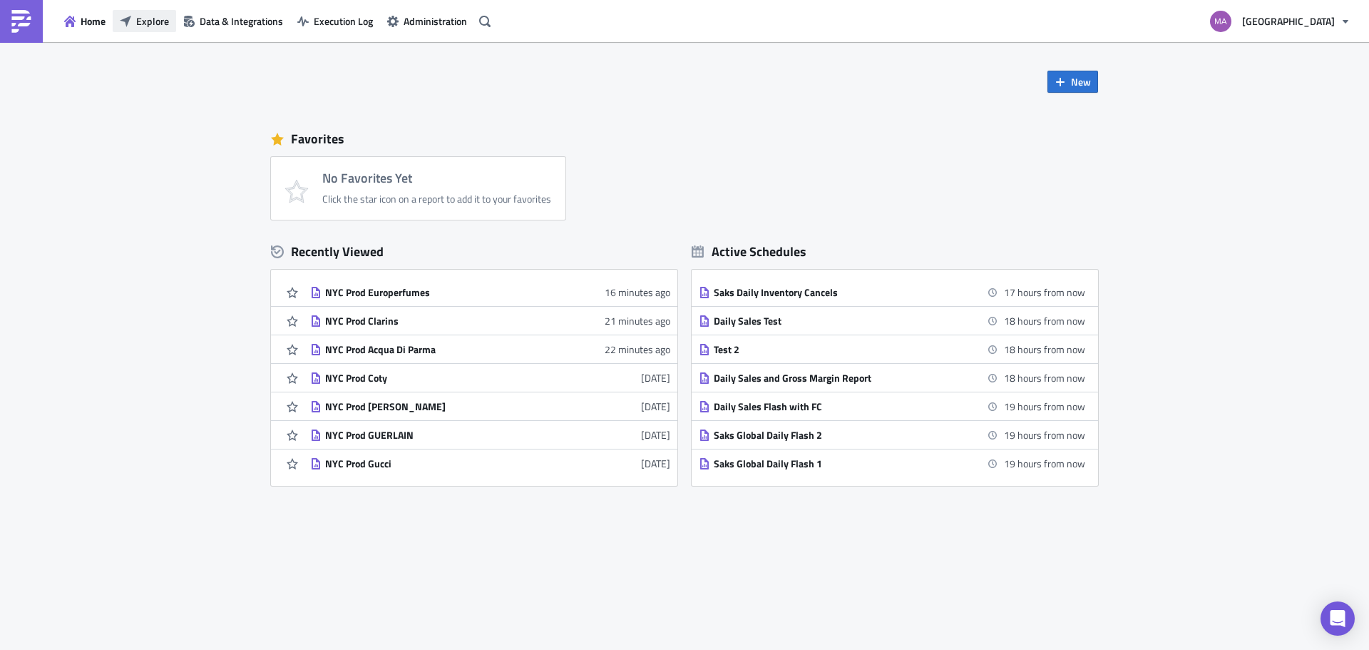
click at [155, 31] on button "Explore" at bounding box center [144, 21] width 63 height 22
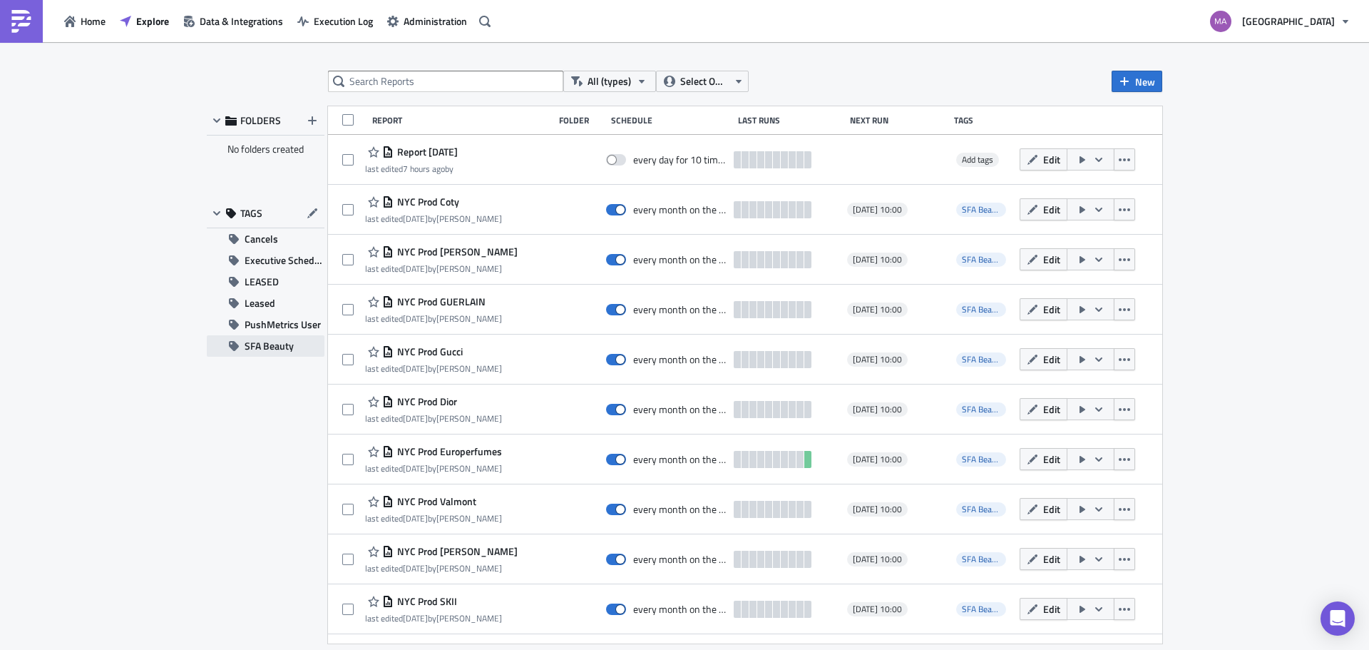
click at [242, 337] on button "SFA Beauty" at bounding box center [266, 345] width 118 height 21
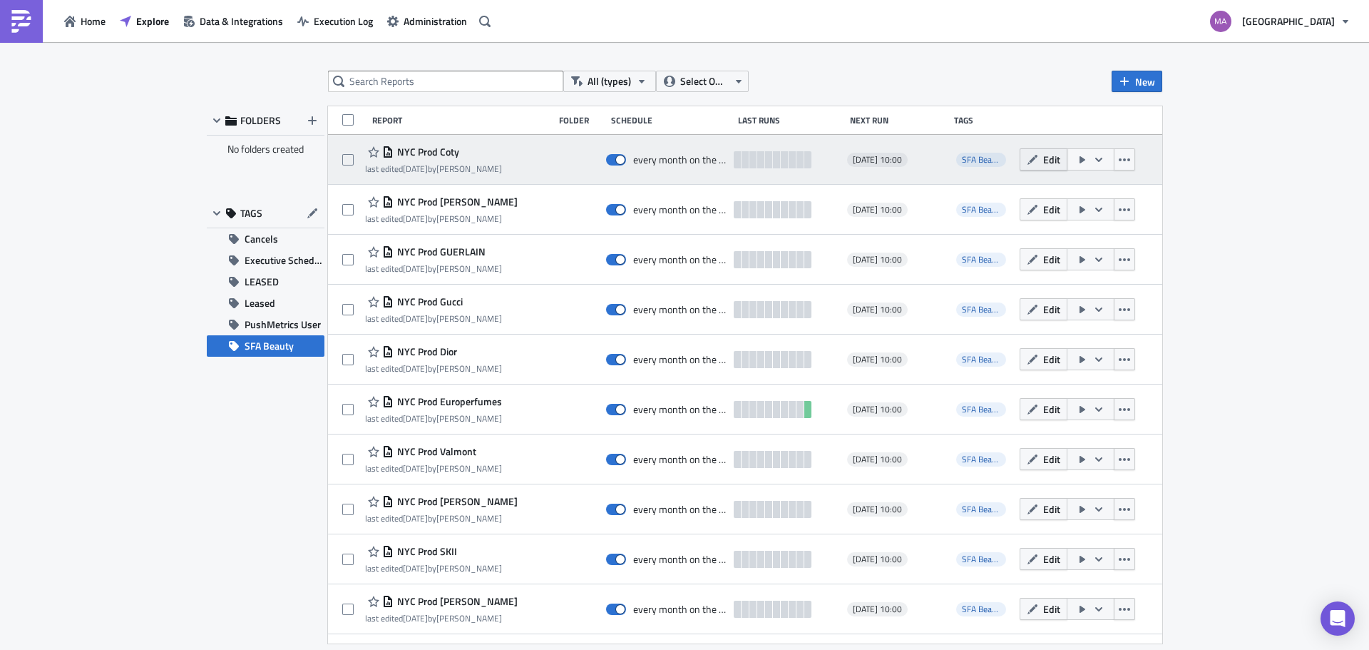
click at [1030, 158] on button "Edit" at bounding box center [1044, 159] width 48 height 22
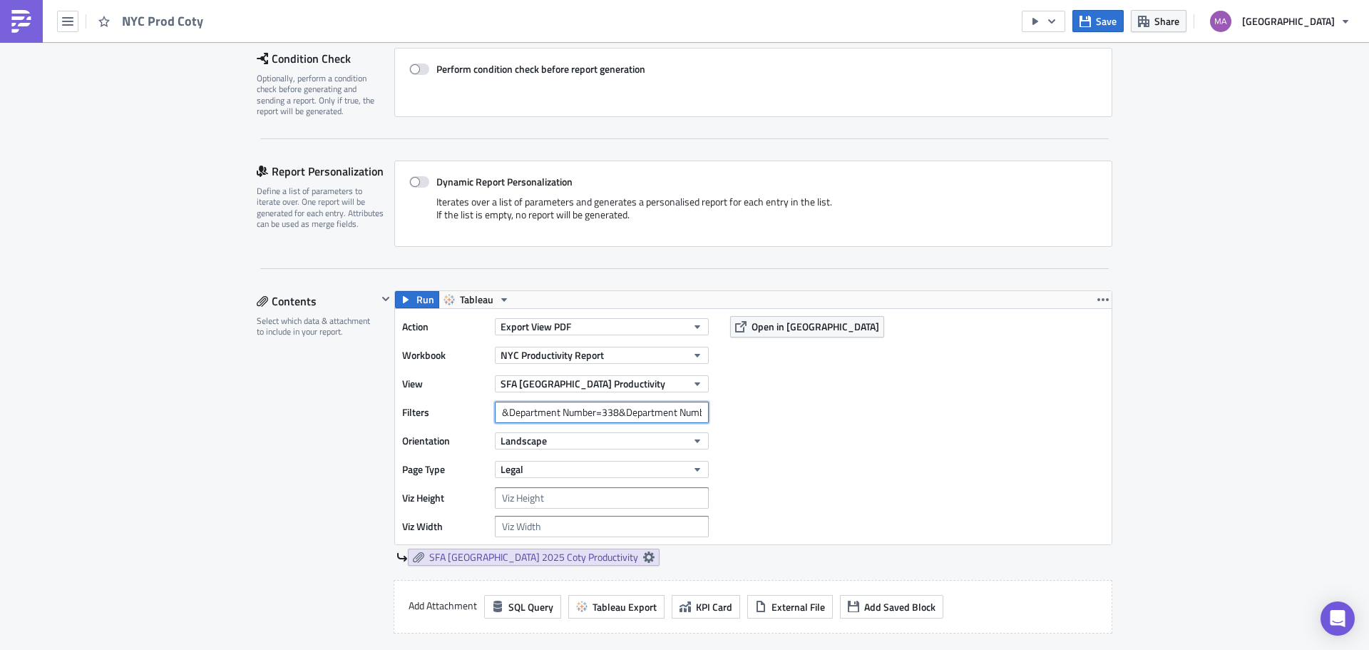
scroll to position [0, 650]
drag, startPoint x: 527, startPoint y: 413, endPoint x: 721, endPoint y: 416, distance: 194.0
click at [722, 416] on div "Action Export View PDF Workbook [GEOGRAPHIC_DATA] Productivity Report View SFA …" at bounding box center [753, 426] width 717 height 235
click at [593, 411] on input "Expense Center Selling Area=19823&Department Number=338&Department Number=453&D…" at bounding box center [602, 411] width 214 height 21
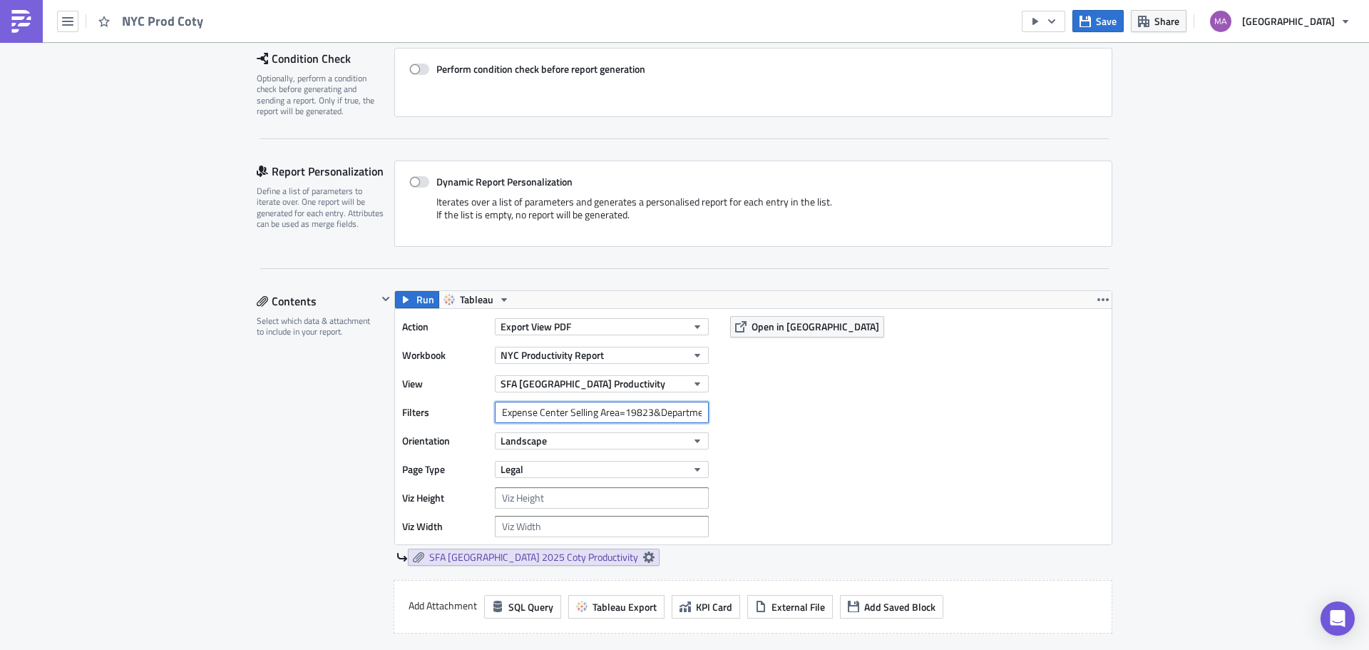
drag, startPoint x: 585, startPoint y: 410, endPoint x: 448, endPoint y: 416, distance: 137.8
click at [448, 416] on div "Filters Expense Center Selling Area=19823&Department Number=338&Department Numb…" at bounding box center [559, 411] width 314 height 21
click at [460, 443] on label "Orientation" at bounding box center [445, 440] width 86 height 21
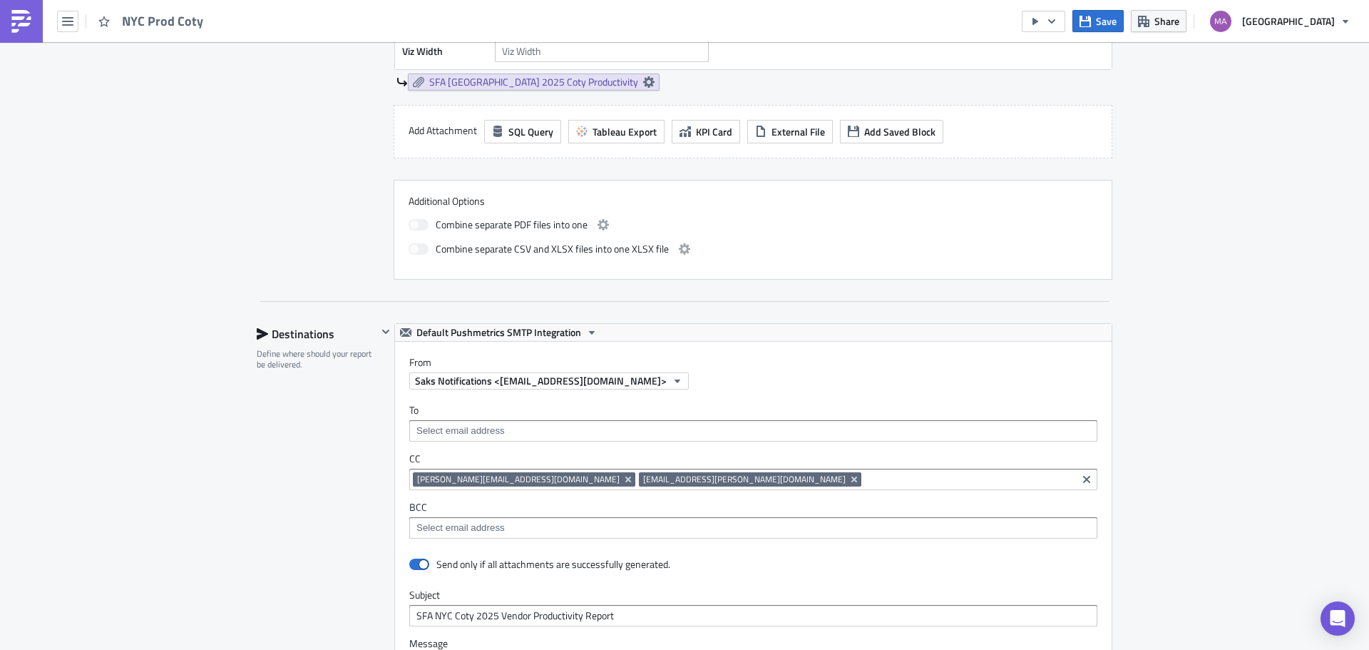
scroll to position [784, 0]
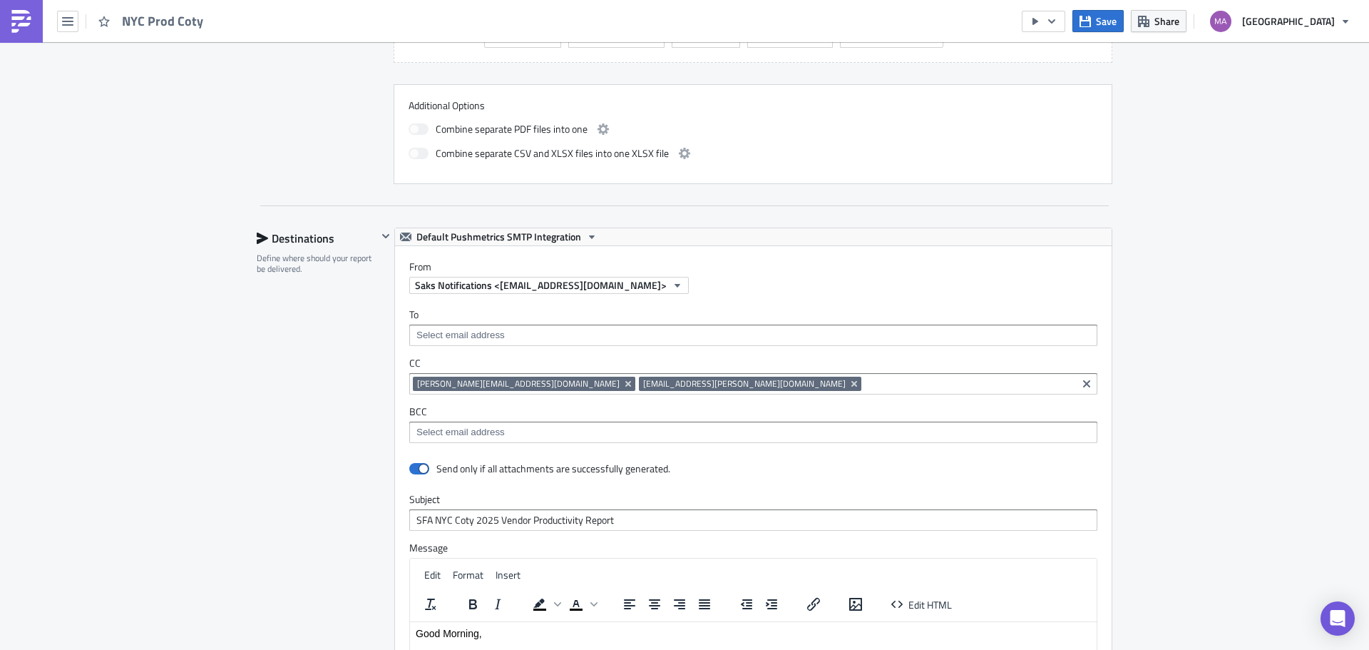
click at [434, 330] on input at bounding box center [753, 335] width 680 height 14
click at [380, 362] on div at bounding box center [385, 506] width 17 height 559
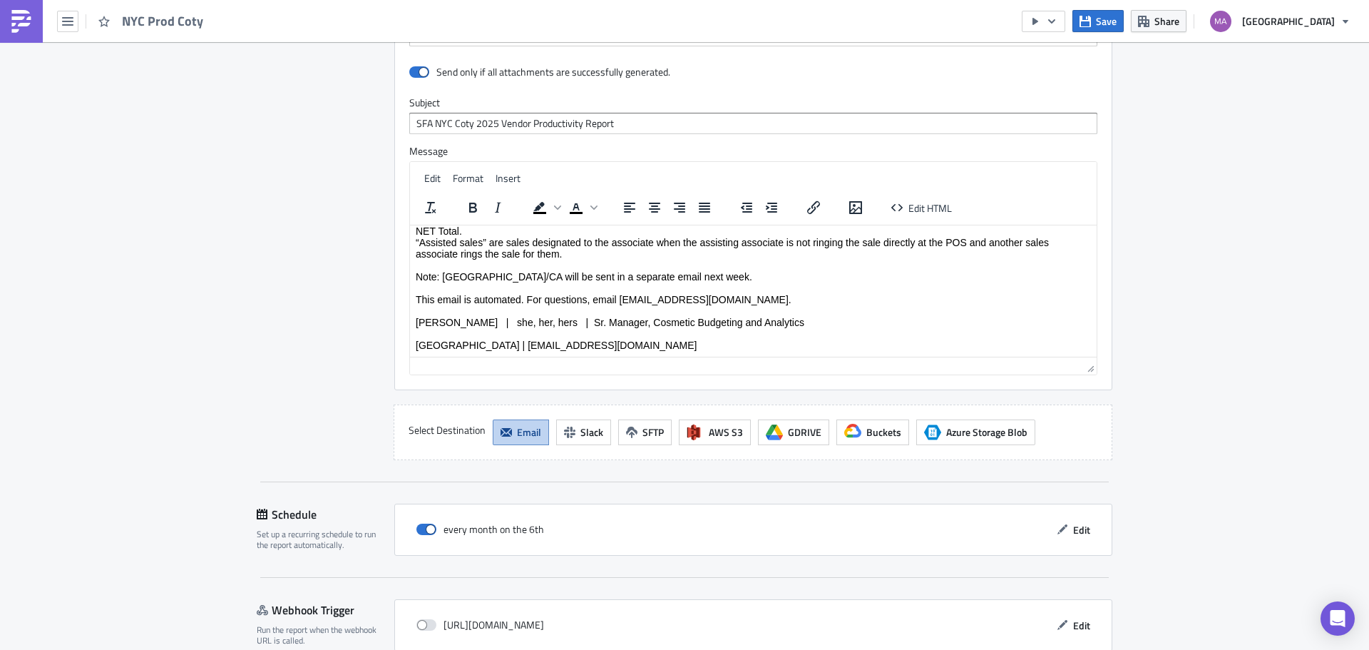
scroll to position [1252, 0]
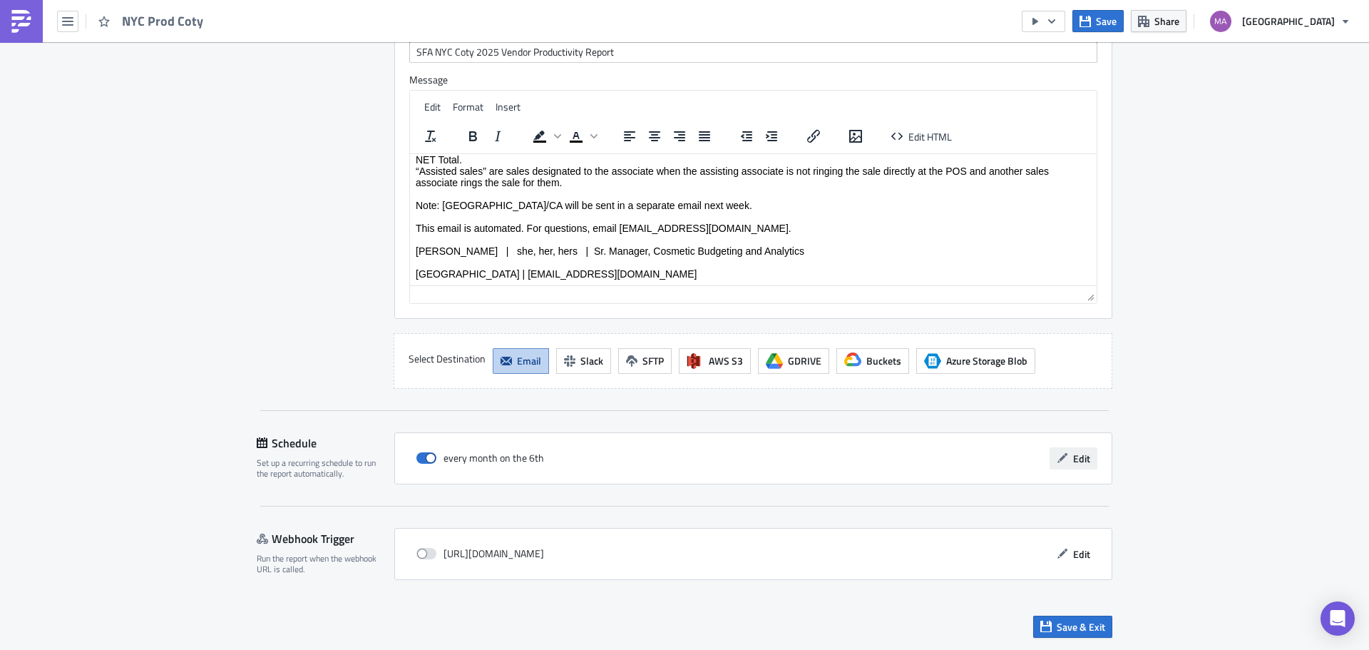
click at [1081, 454] on span "Edit" at bounding box center [1081, 458] width 17 height 15
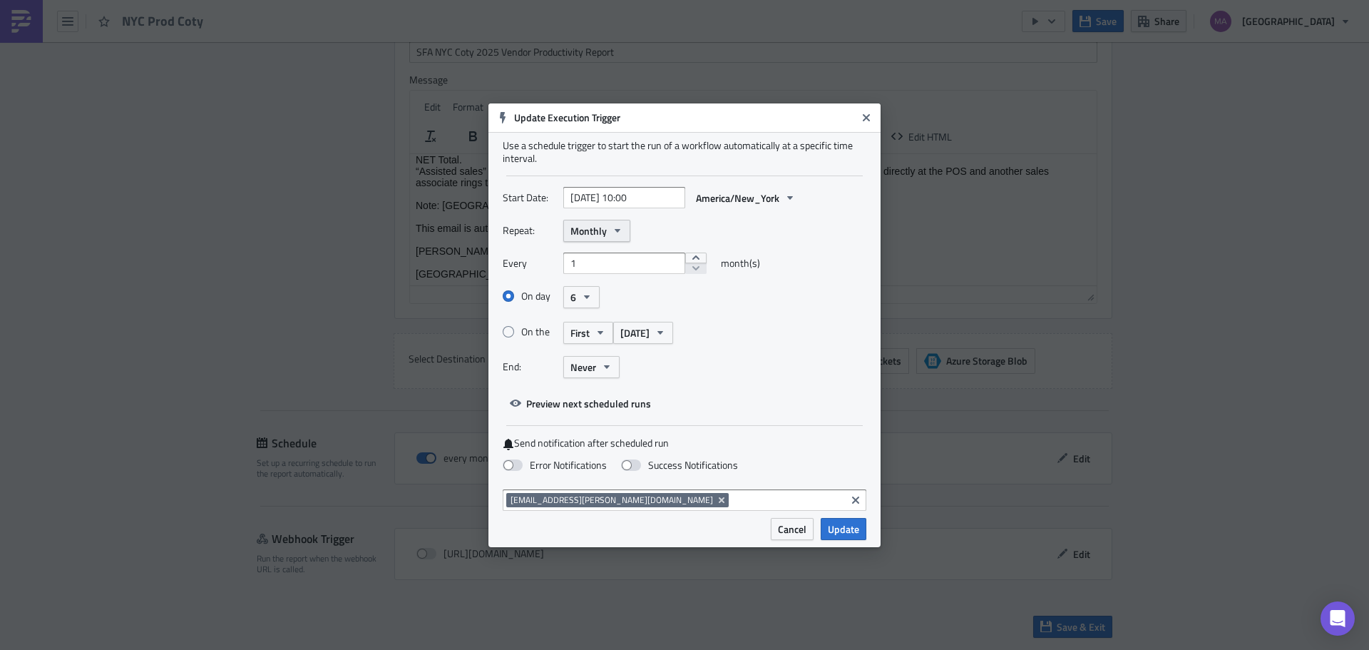
click at [589, 231] on span "Monthly" at bounding box center [589, 230] width 36 height 15
click at [768, 312] on div "On day 6 On the First [DATE]" at bounding box center [685, 320] width 364 height 71
click at [599, 329] on icon "button" at bounding box center [600, 332] width 11 height 11
click at [784, 327] on div "On the First First Second Third Fourth [DATE]" at bounding box center [685, 332] width 364 height 25
click at [583, 358] on button "Never" at bounding box center [591, 367] width 56 height 22
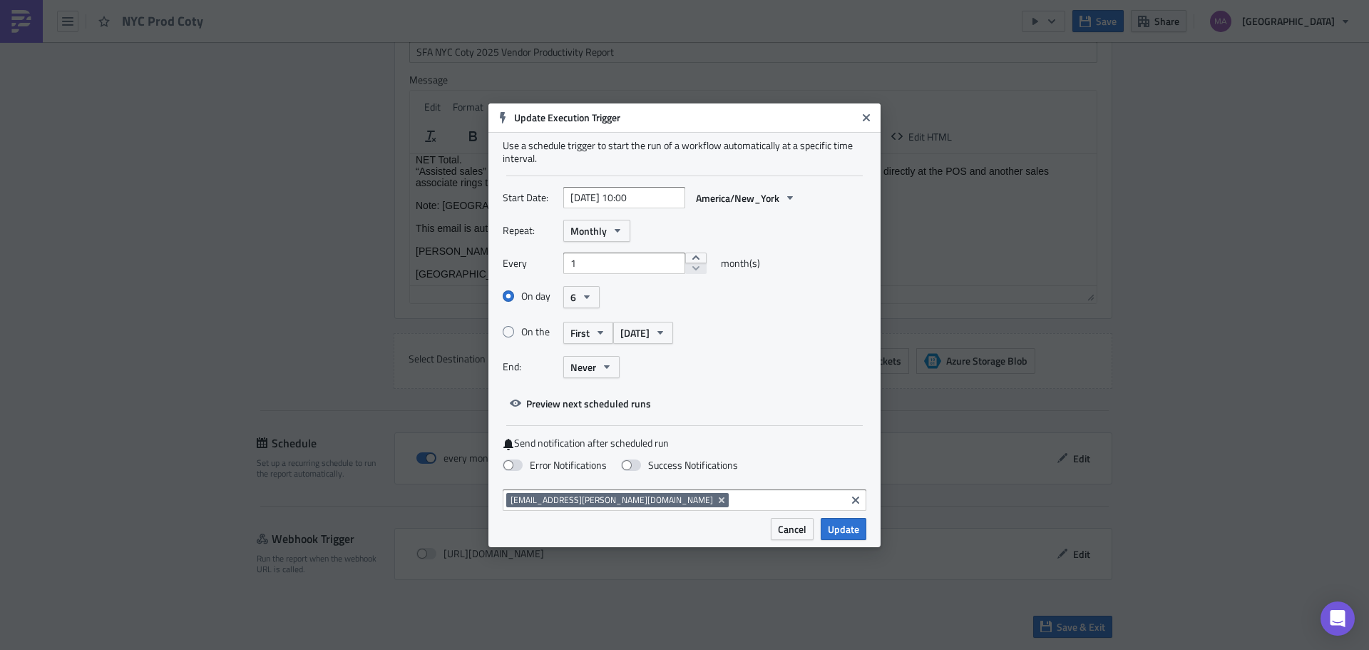
click at [716, 368] on div "End: Never Never After On date" at bounding box center [685, 367] width 364 height 22
click at [858, 123] on button "Close" at bounding box center [866, 117] width 21 height 21
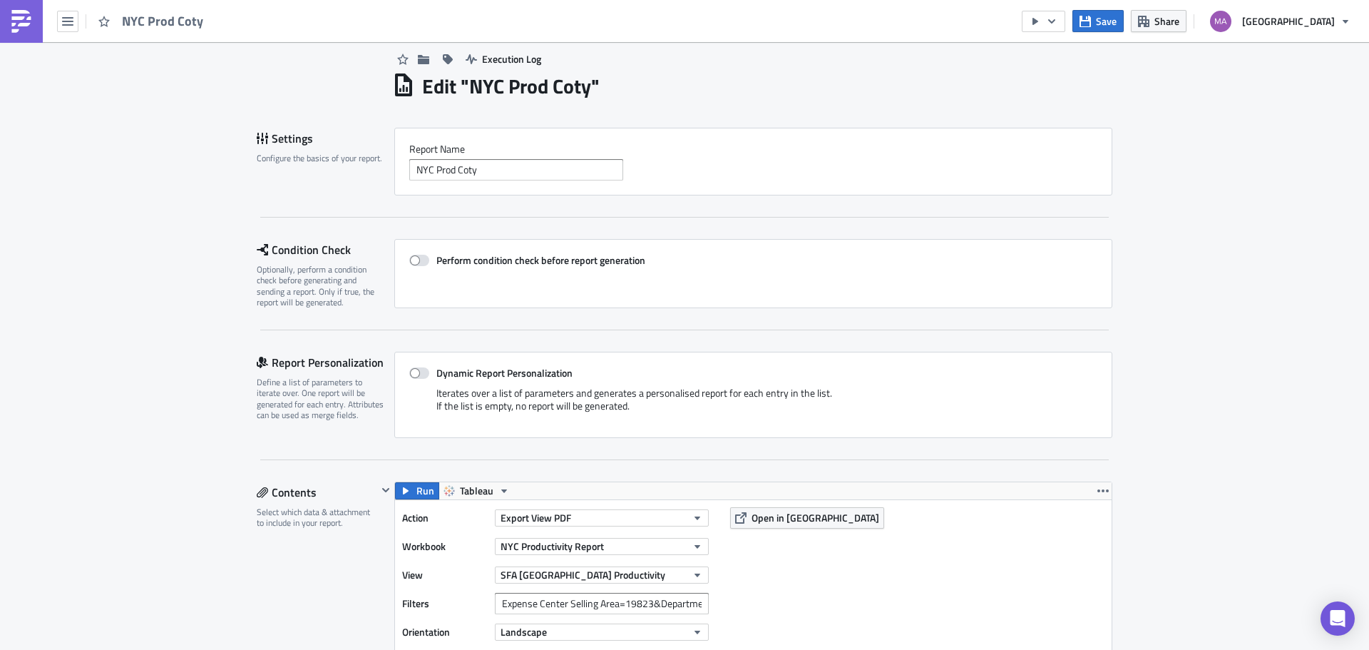
scroll to position [0, 0]
